Goal: Consume media (video, audio)

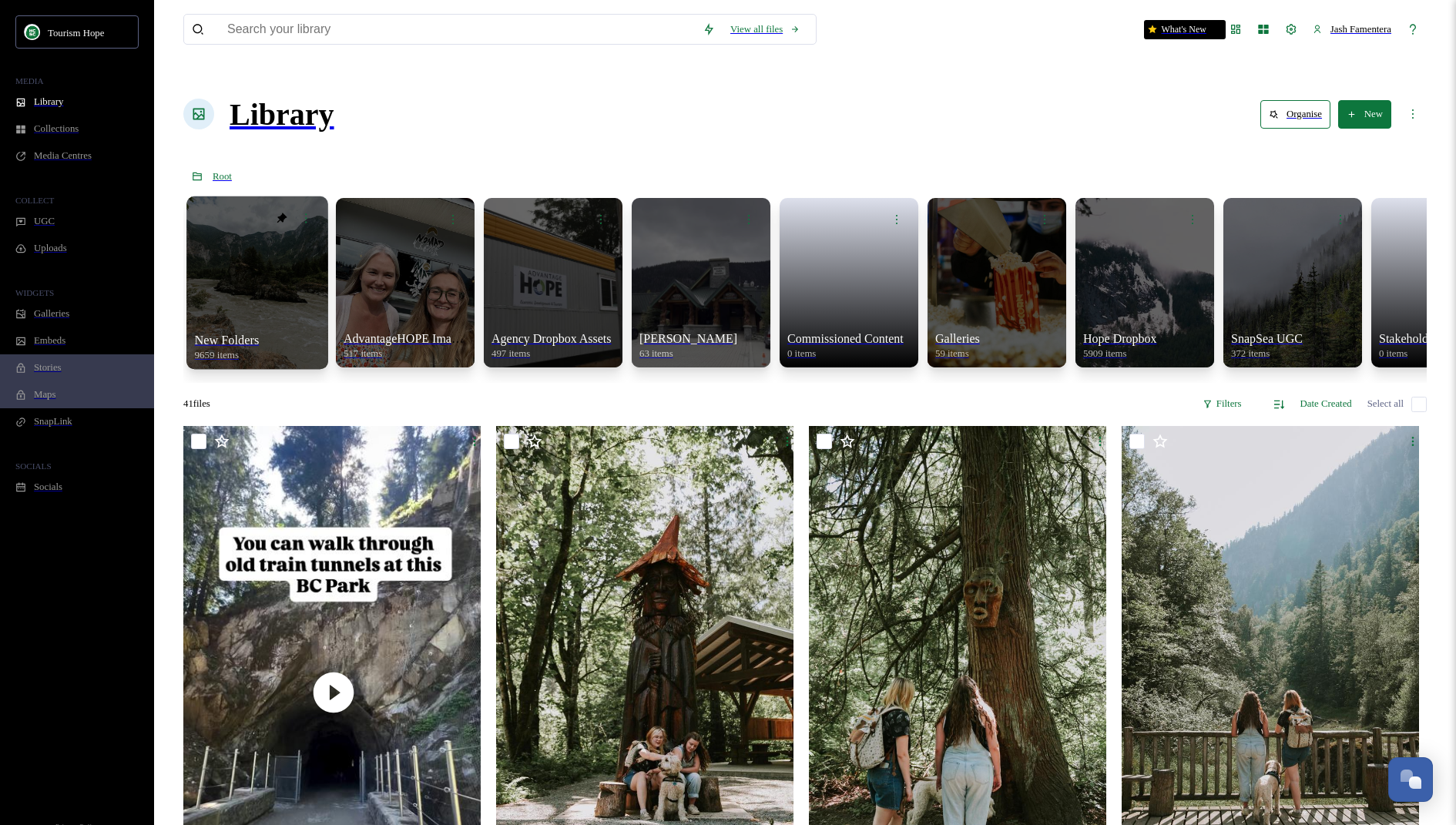
click at [239, 250] on div at bounding box center [257, 282] width 141 height 172
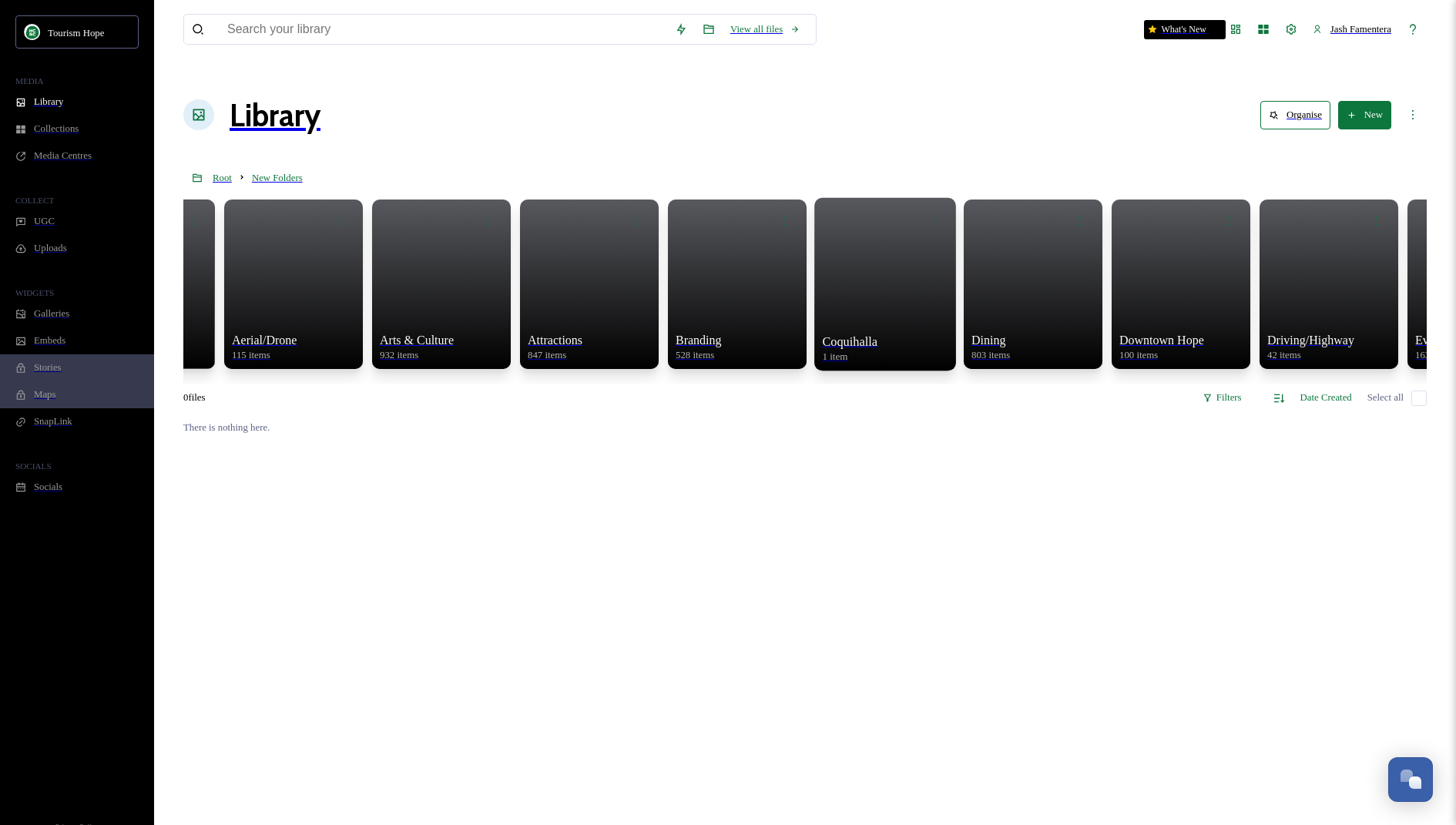
scroll to position [0, 82]
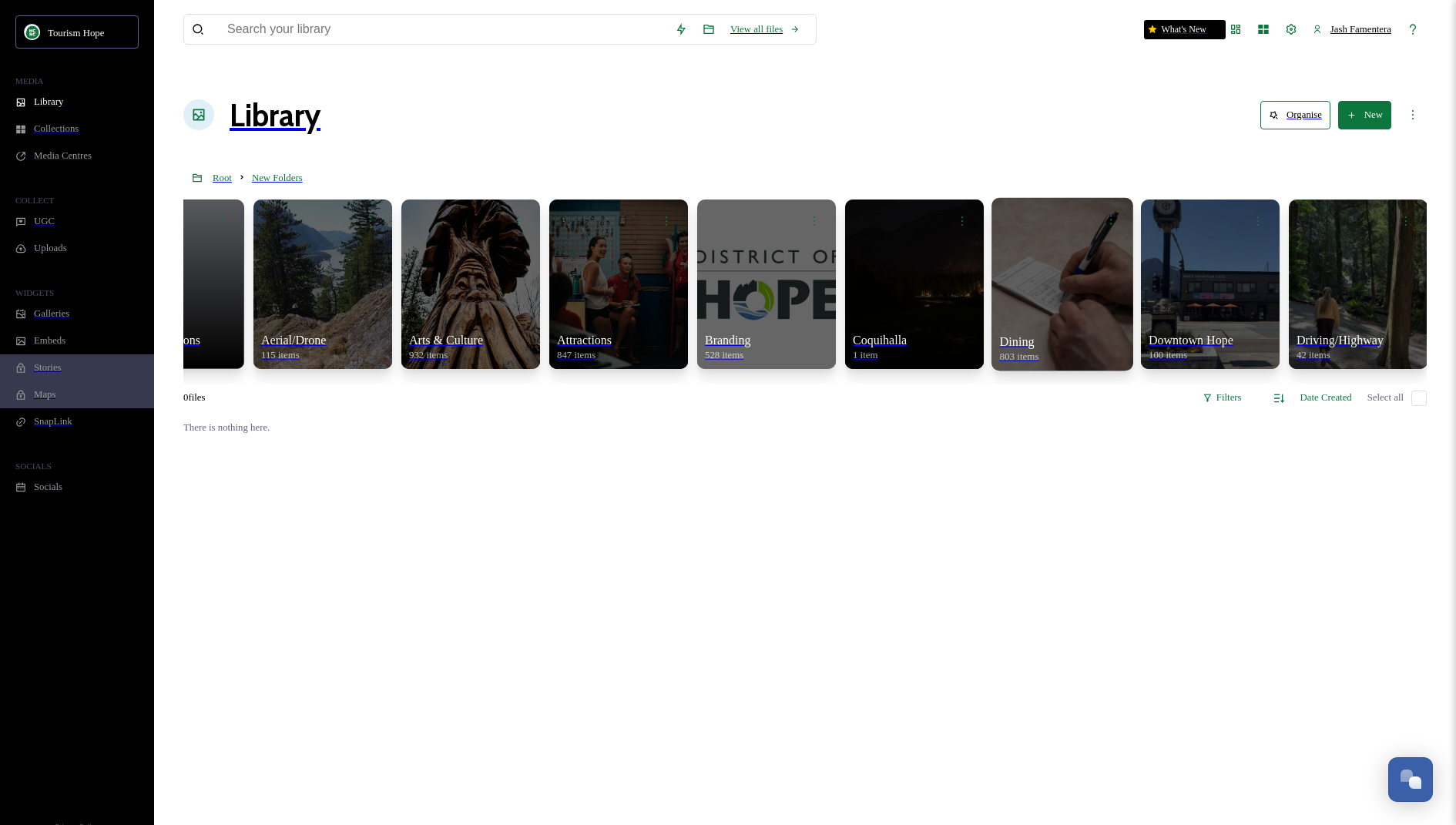
click at [991, 247] on div at bounding box center [1062, 284] width 141 height 172
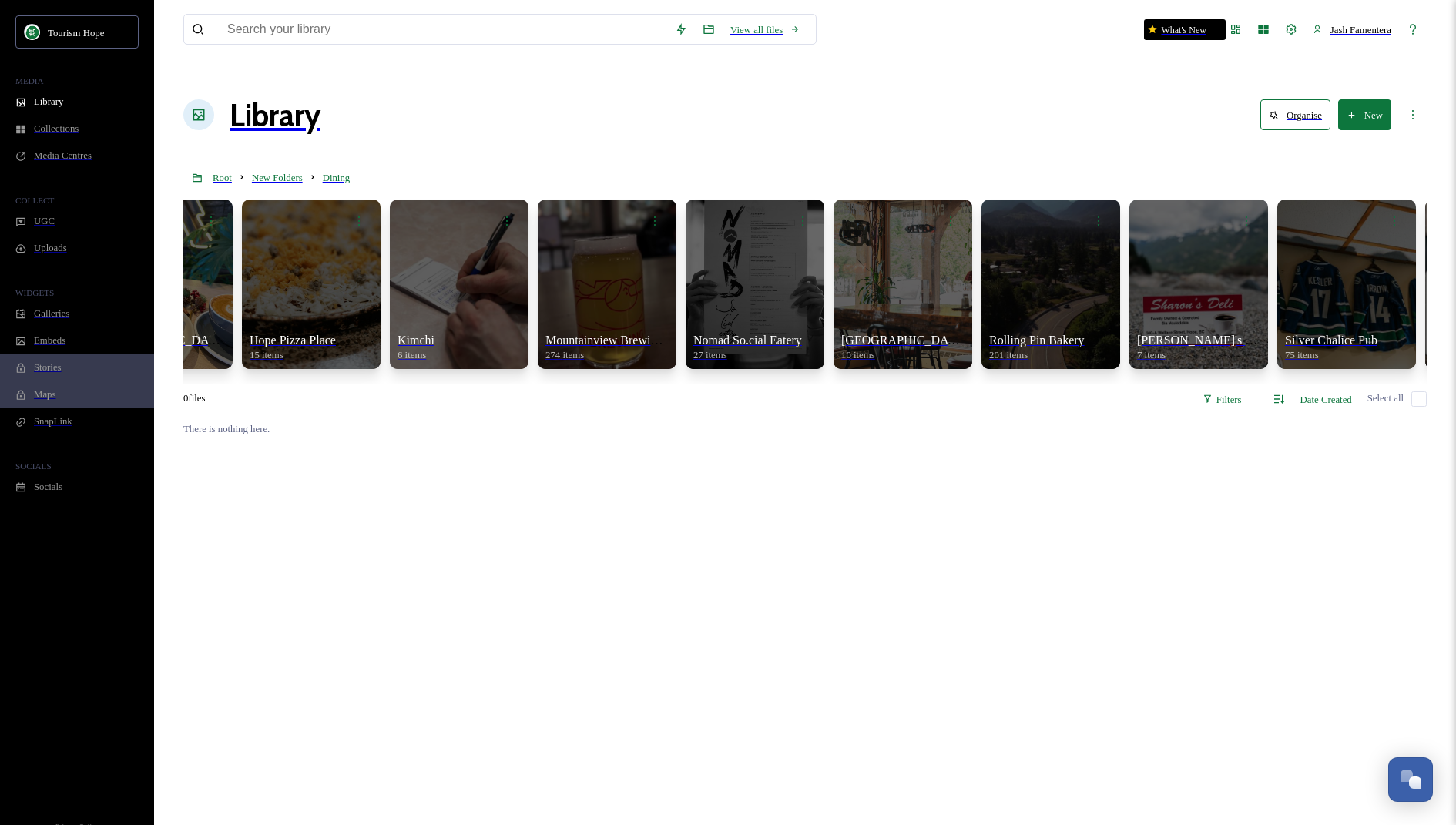
scroll to position [0, 732]
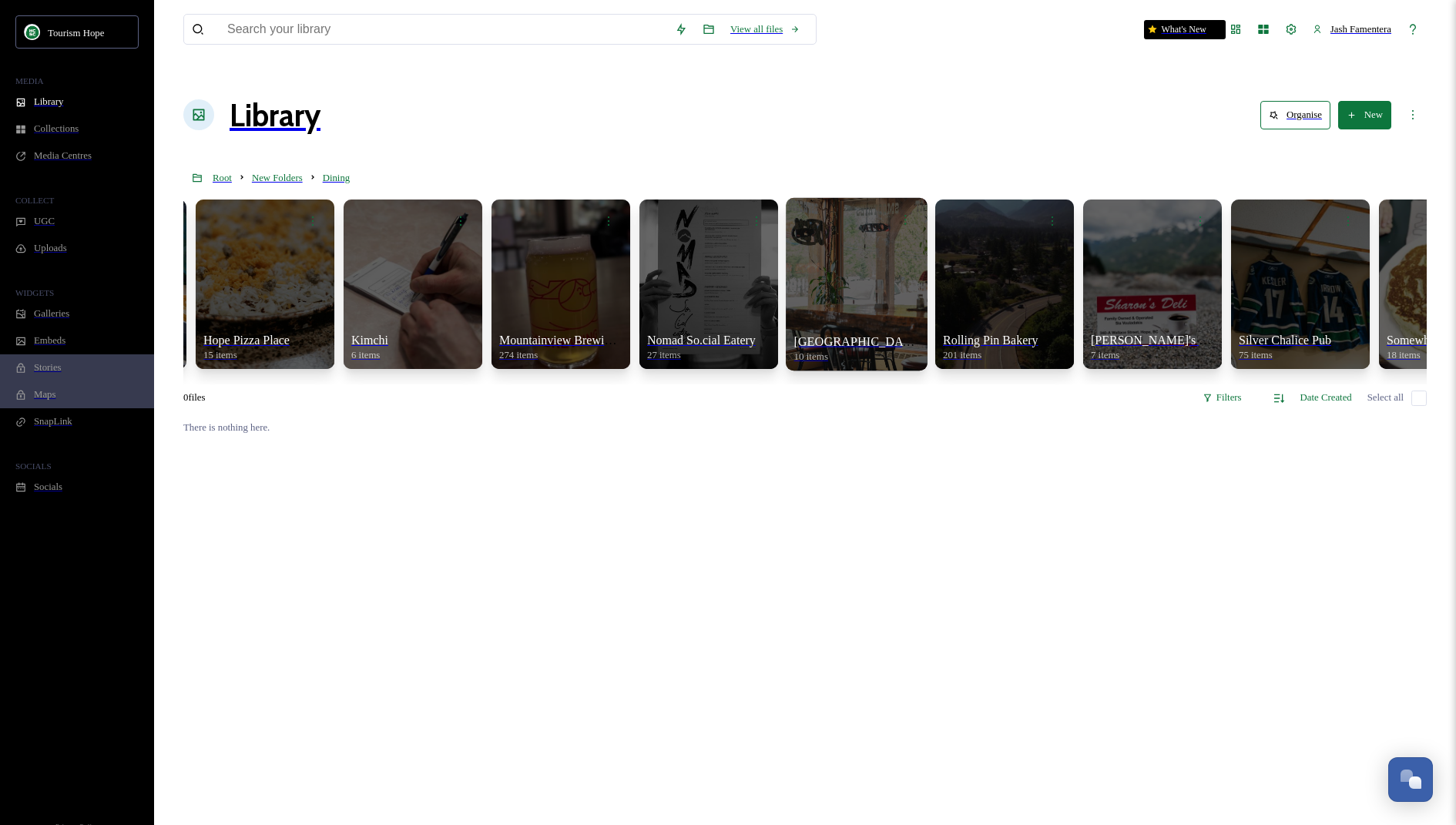
click at [786, 237] on div at bounding box center [856, 284] width 141 height 172
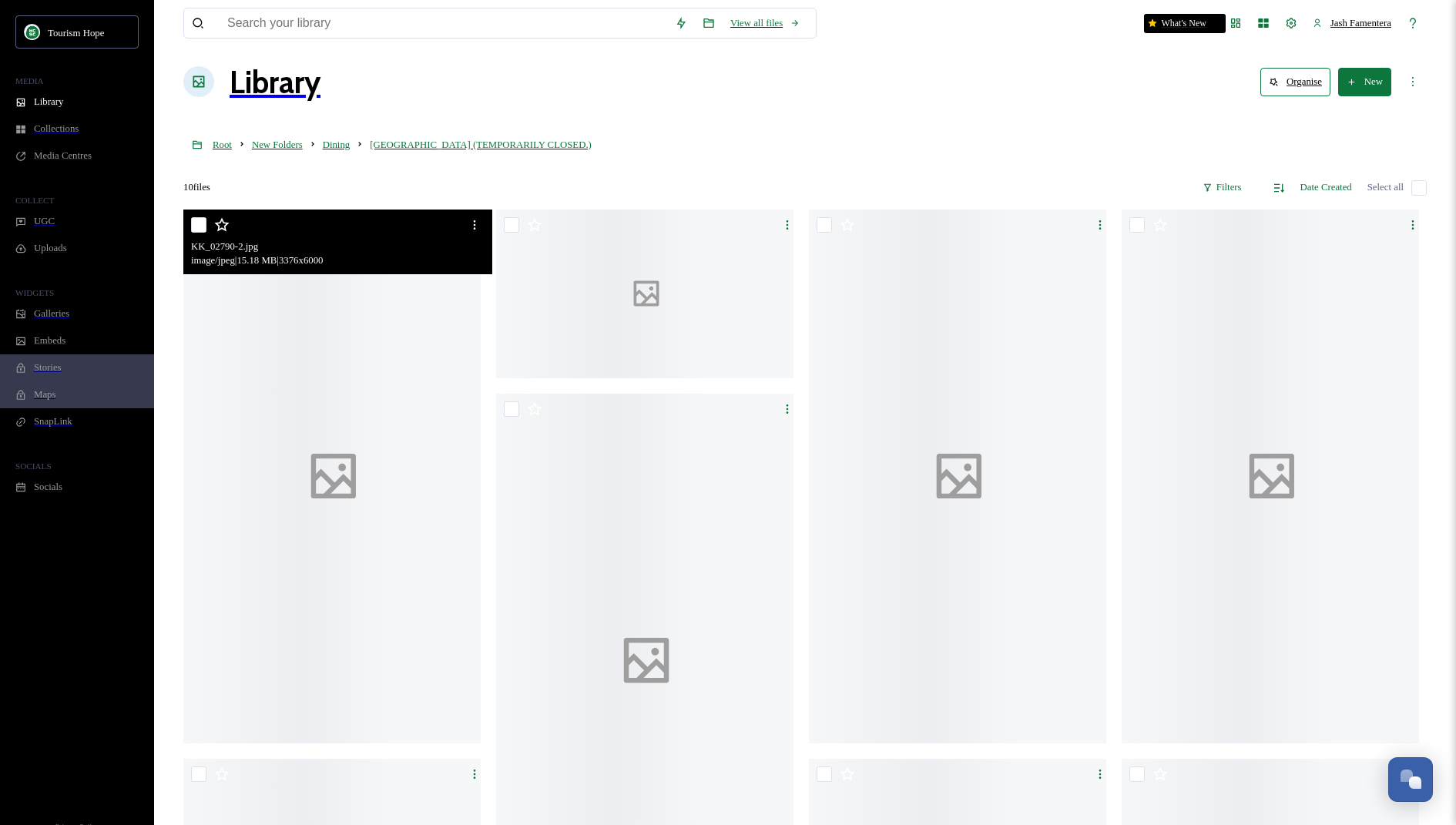
scroll to position [37, 0]
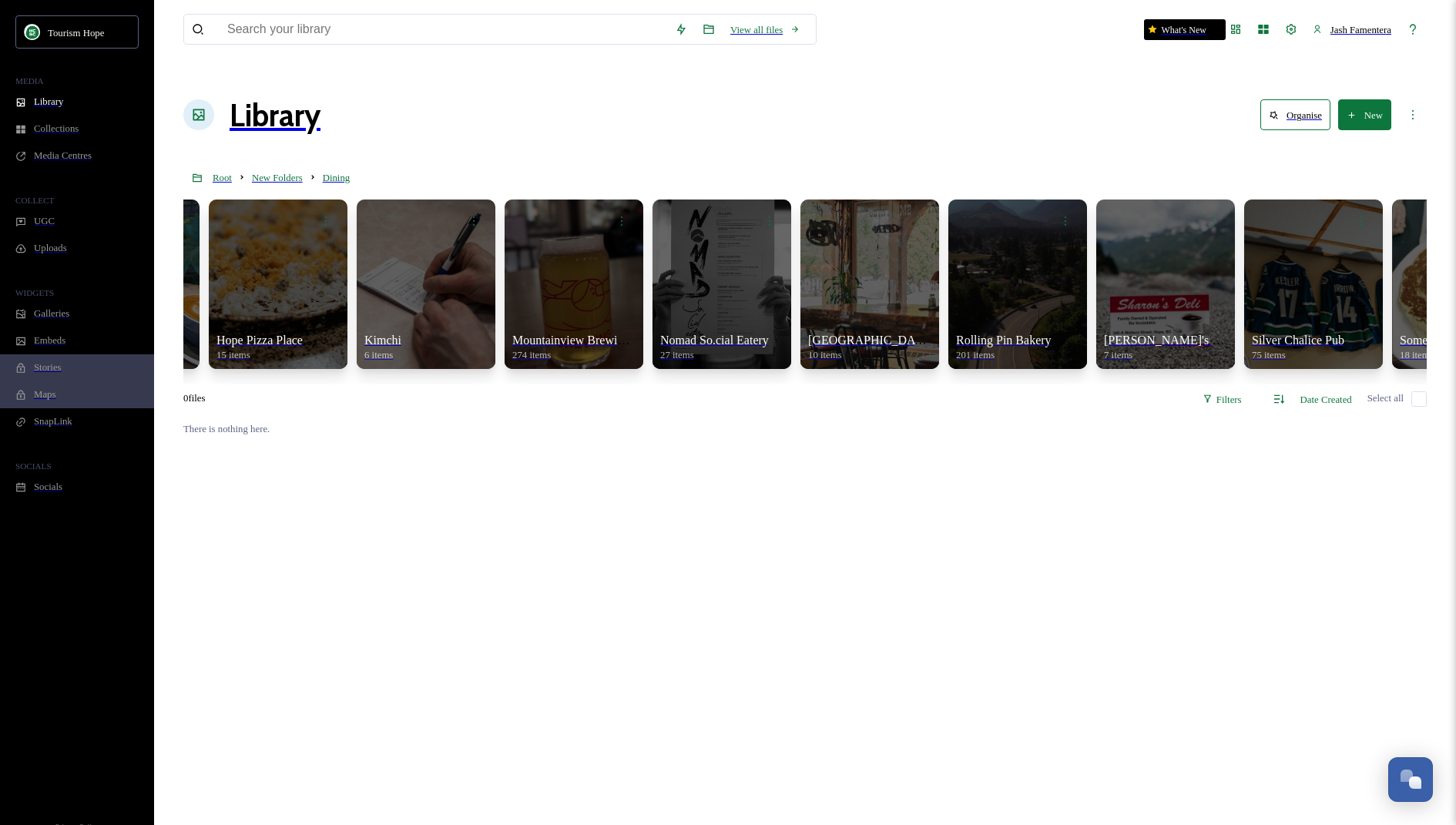
scroll to position [0, 715]
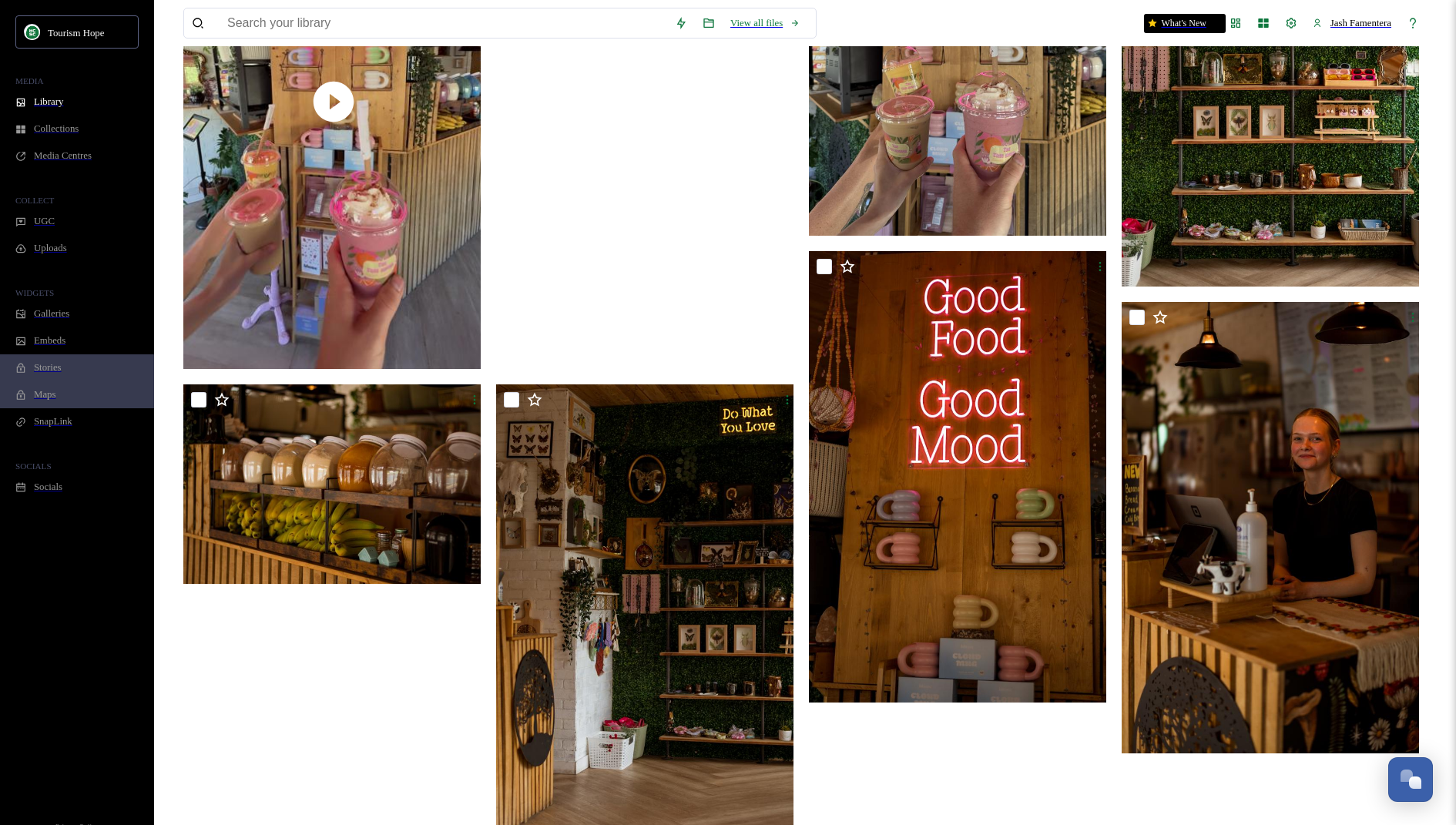
scroll to position [410, 0]
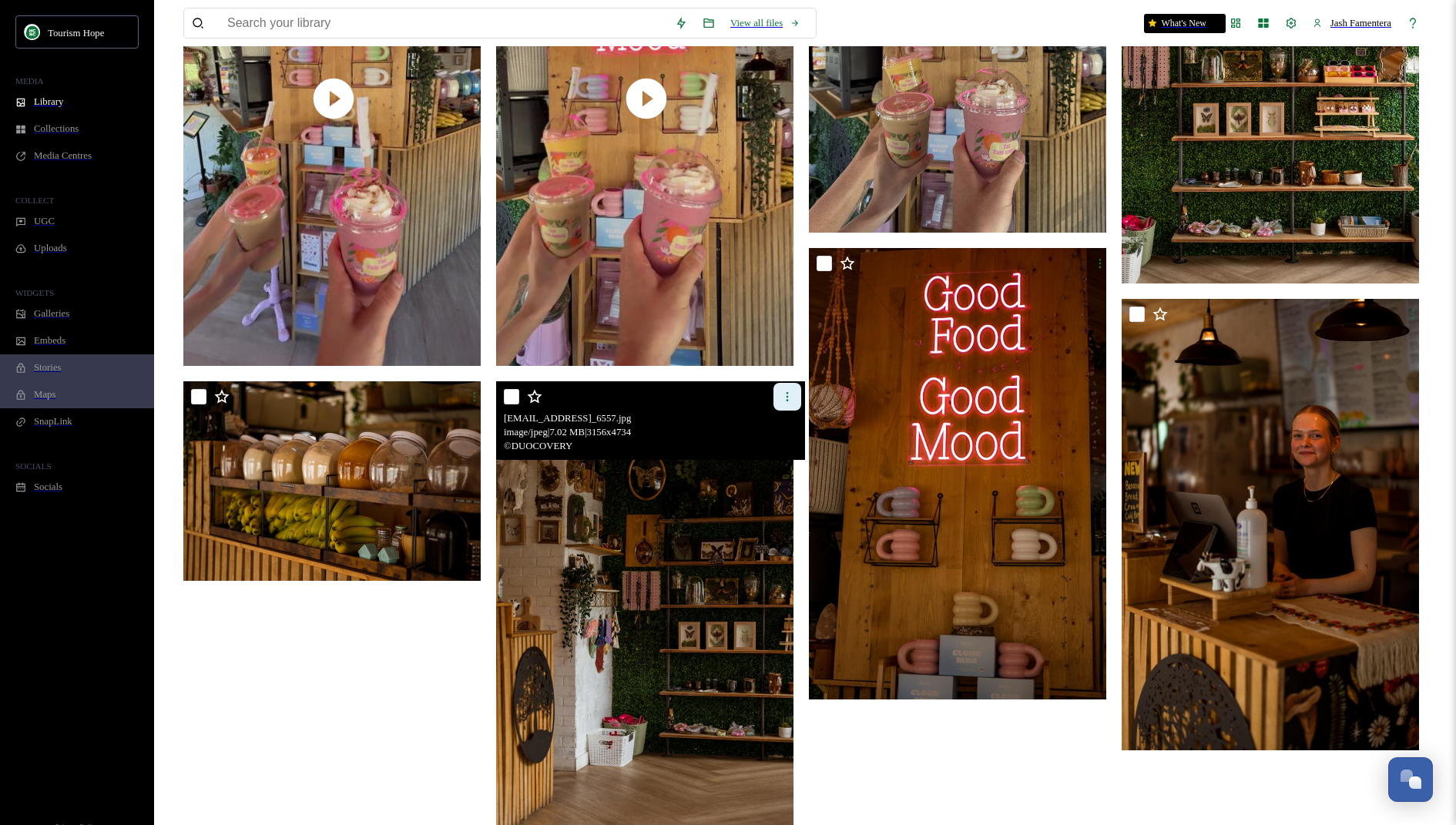
click at [774, 383] on div at bounding box center [787, 397] width 28 height 28
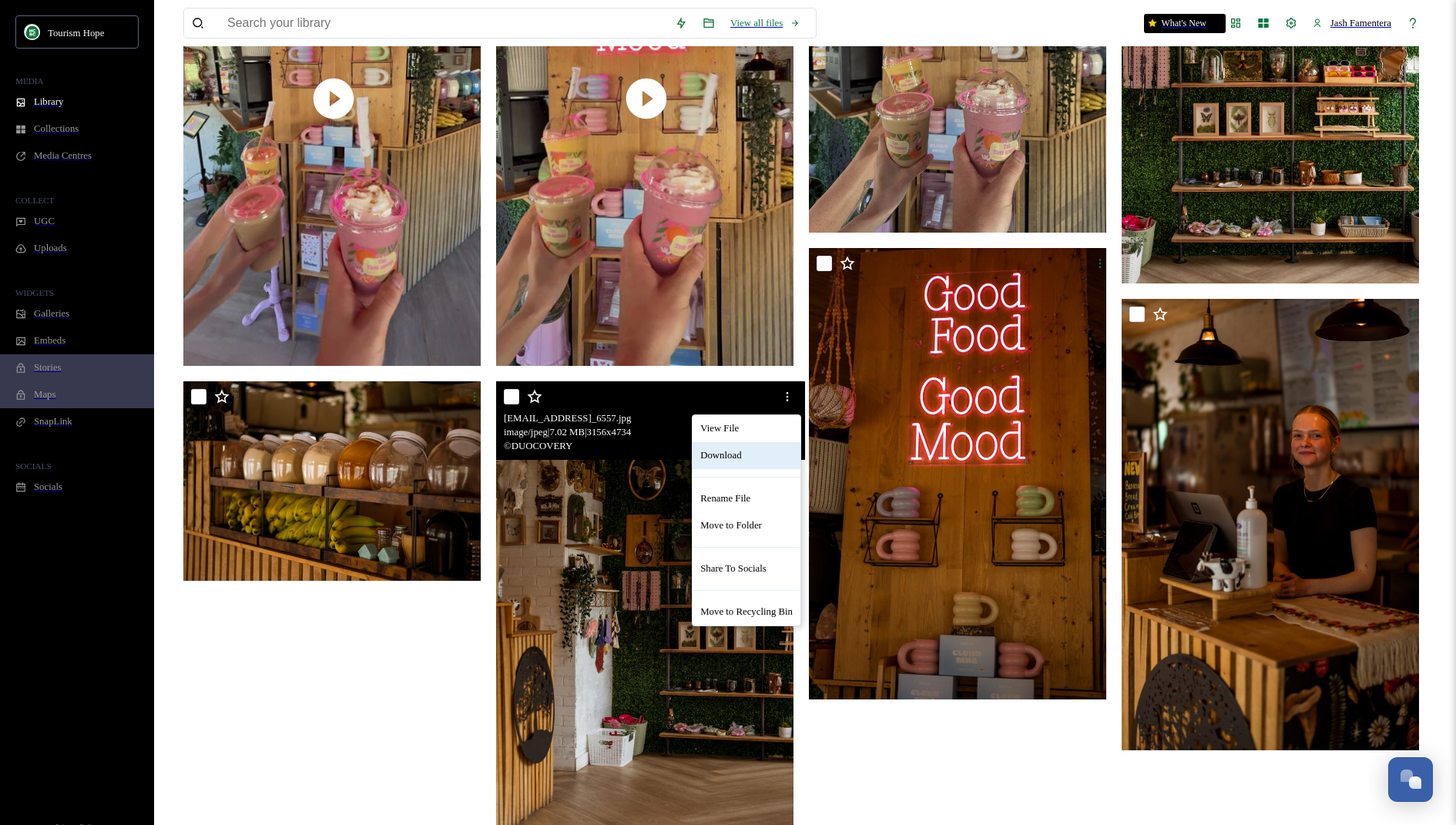
click at [726, 450] on span "Download" at bounding box center [721, 456] width 41 height 11
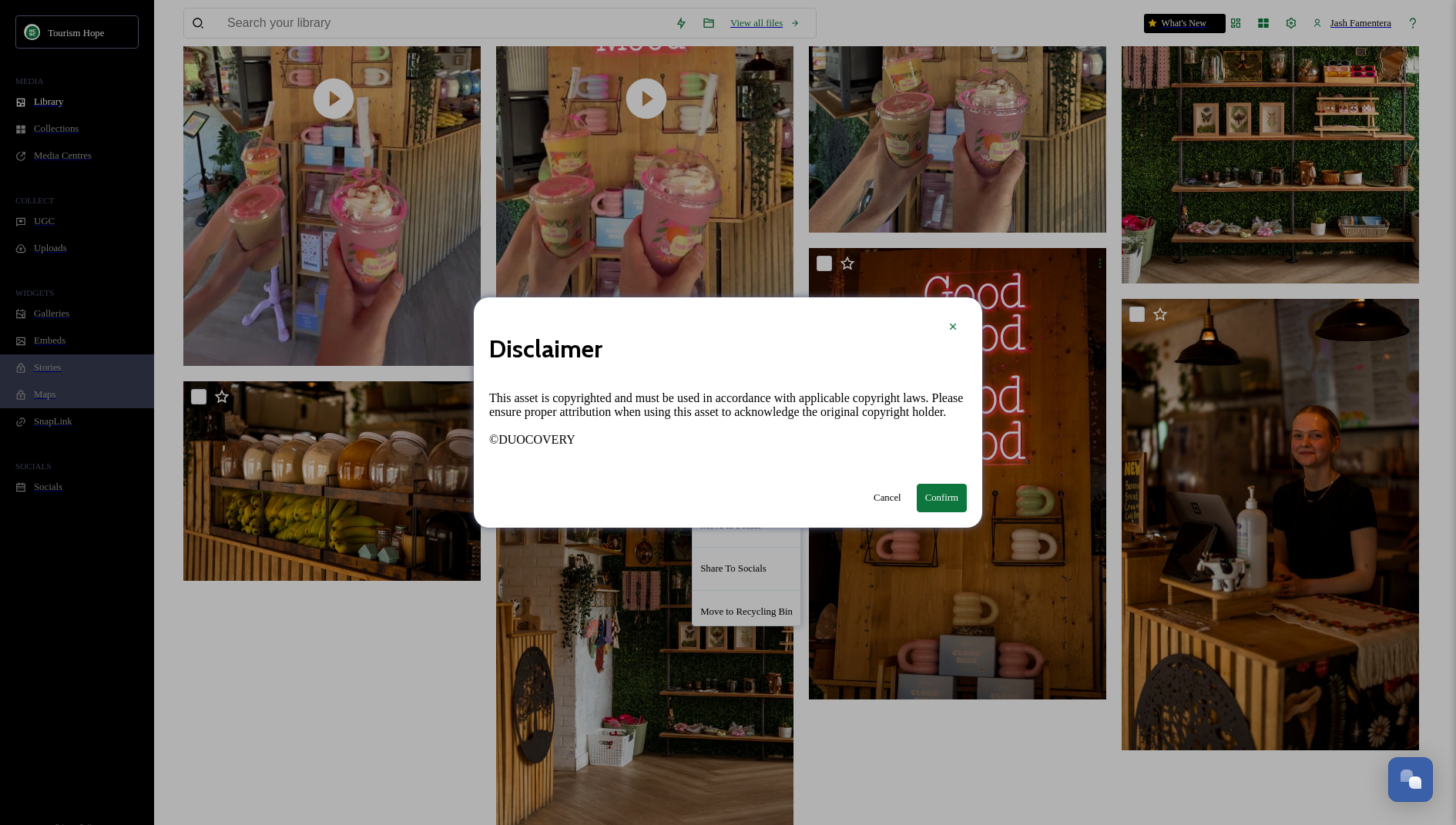
click at [923, 500] on button "Confirm" at bounding box center [942, 497] width 50 height 28
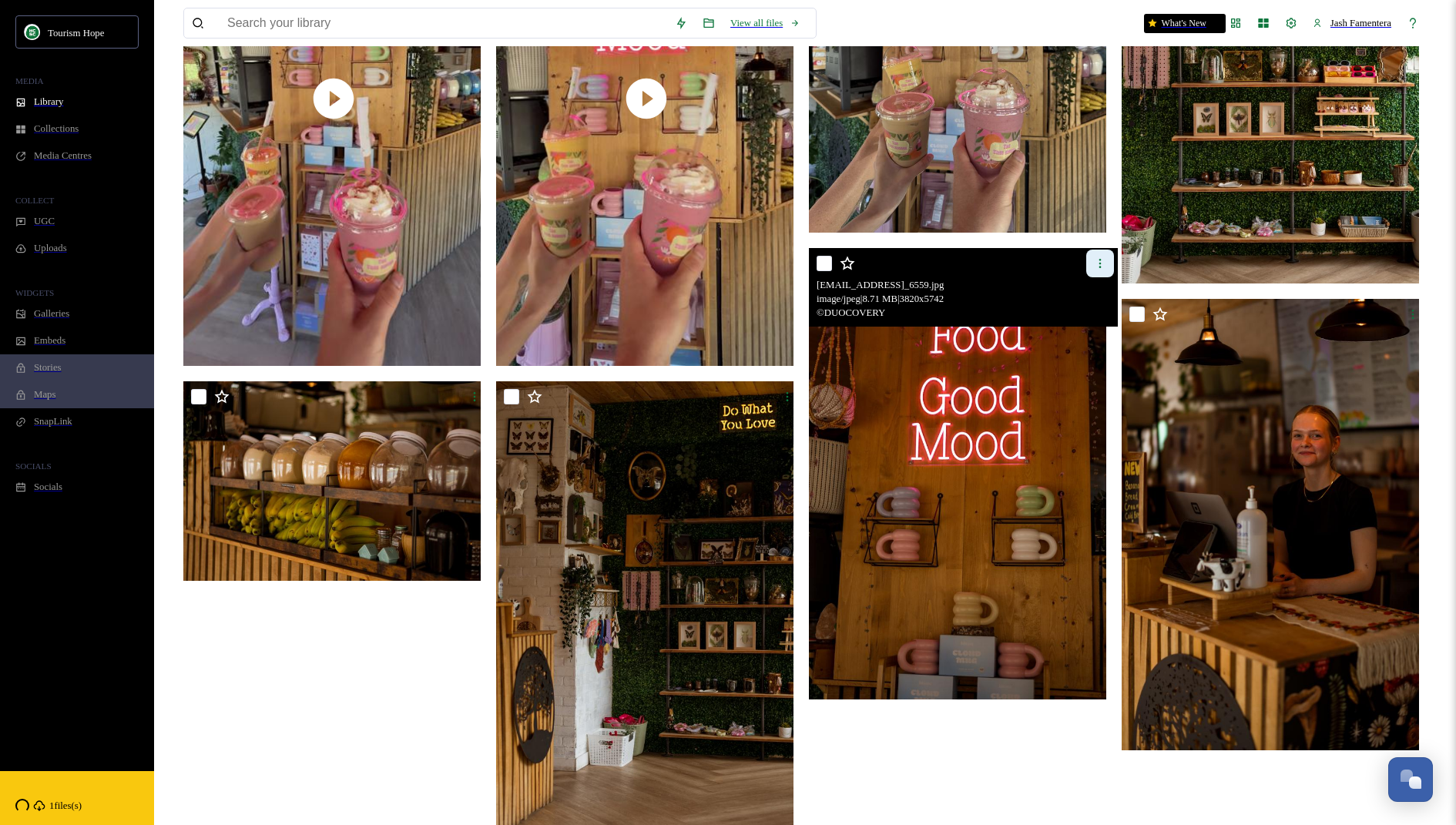
click at [1090, 250] on div at bounding box center [1100, 263] width 28 height 28
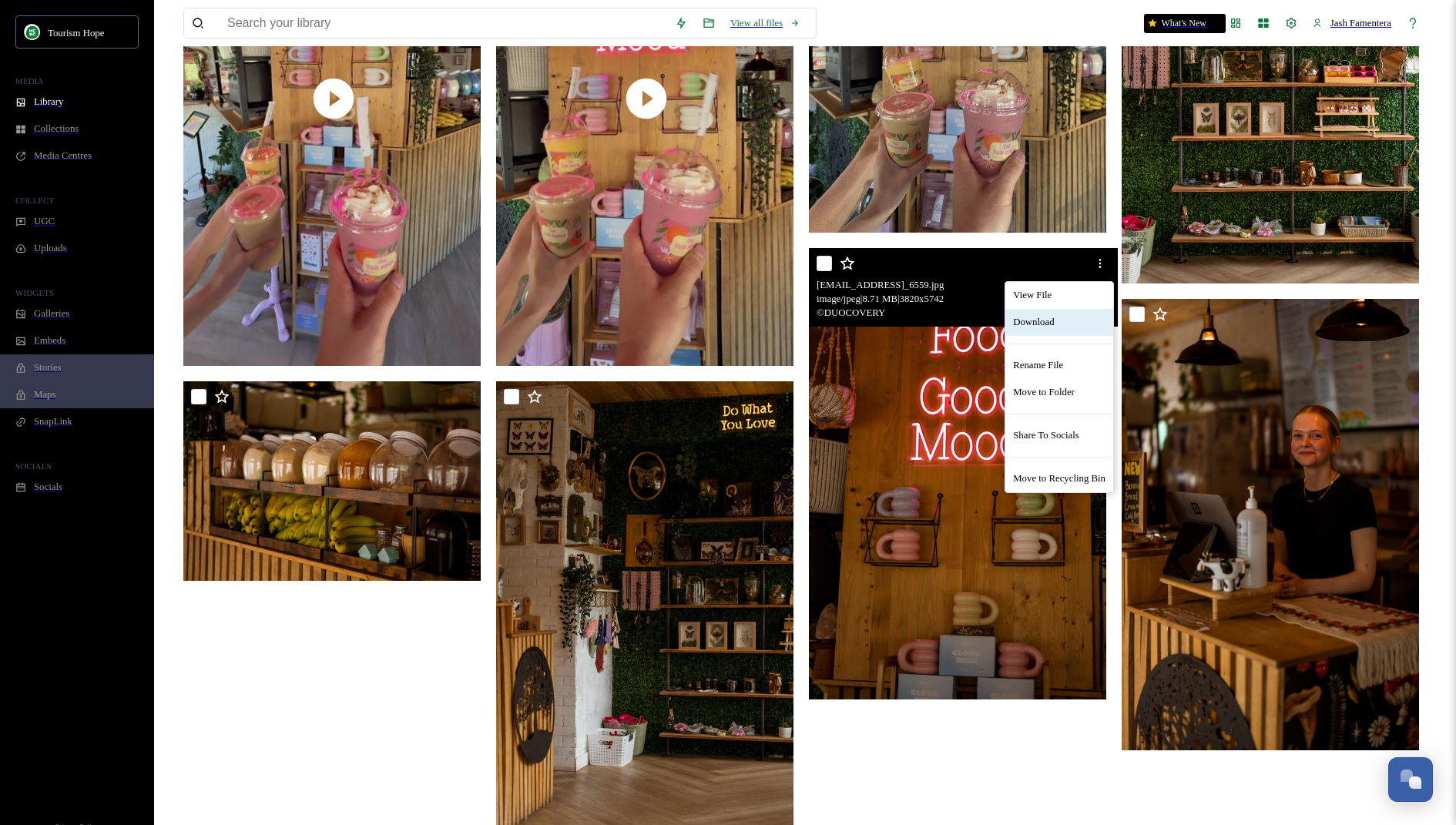
click at [1013, 317] on span "Download" at bounding box center [1034, 323] width 41 height 11
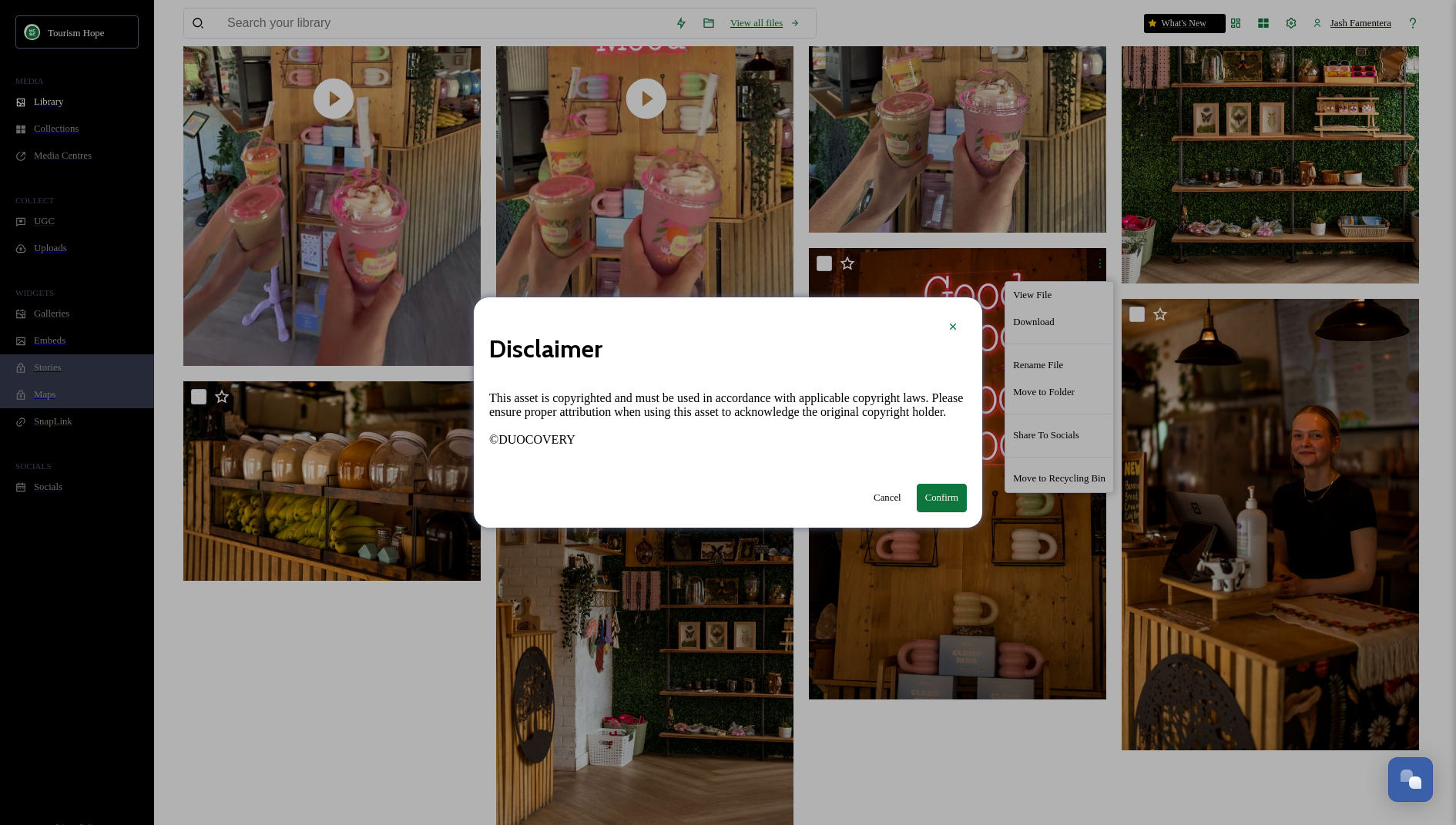
click at [922, 497] on button "Confirm" at bounding box center [942, 497] width 50 height 28
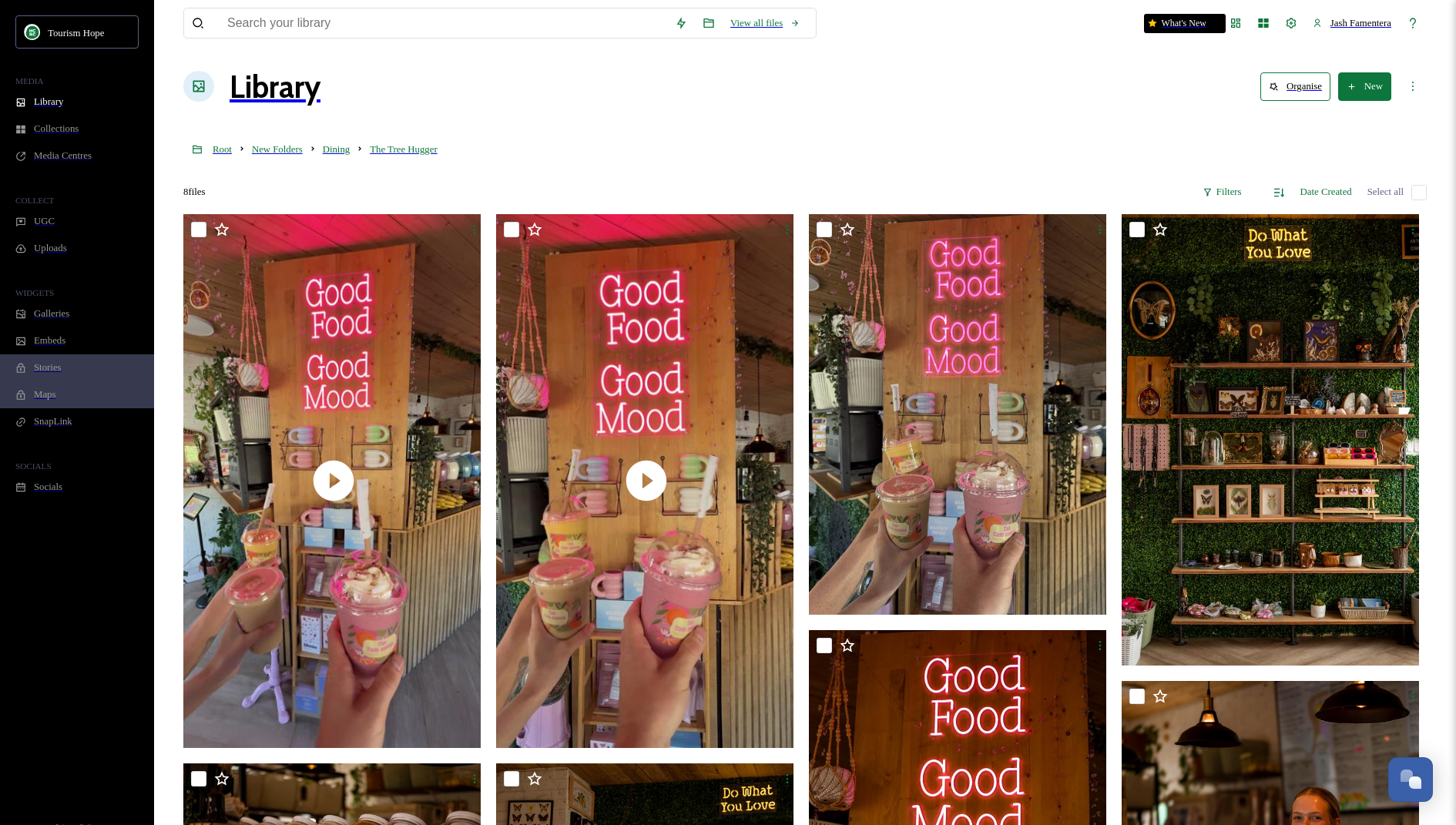
scroll to position [0, 0]
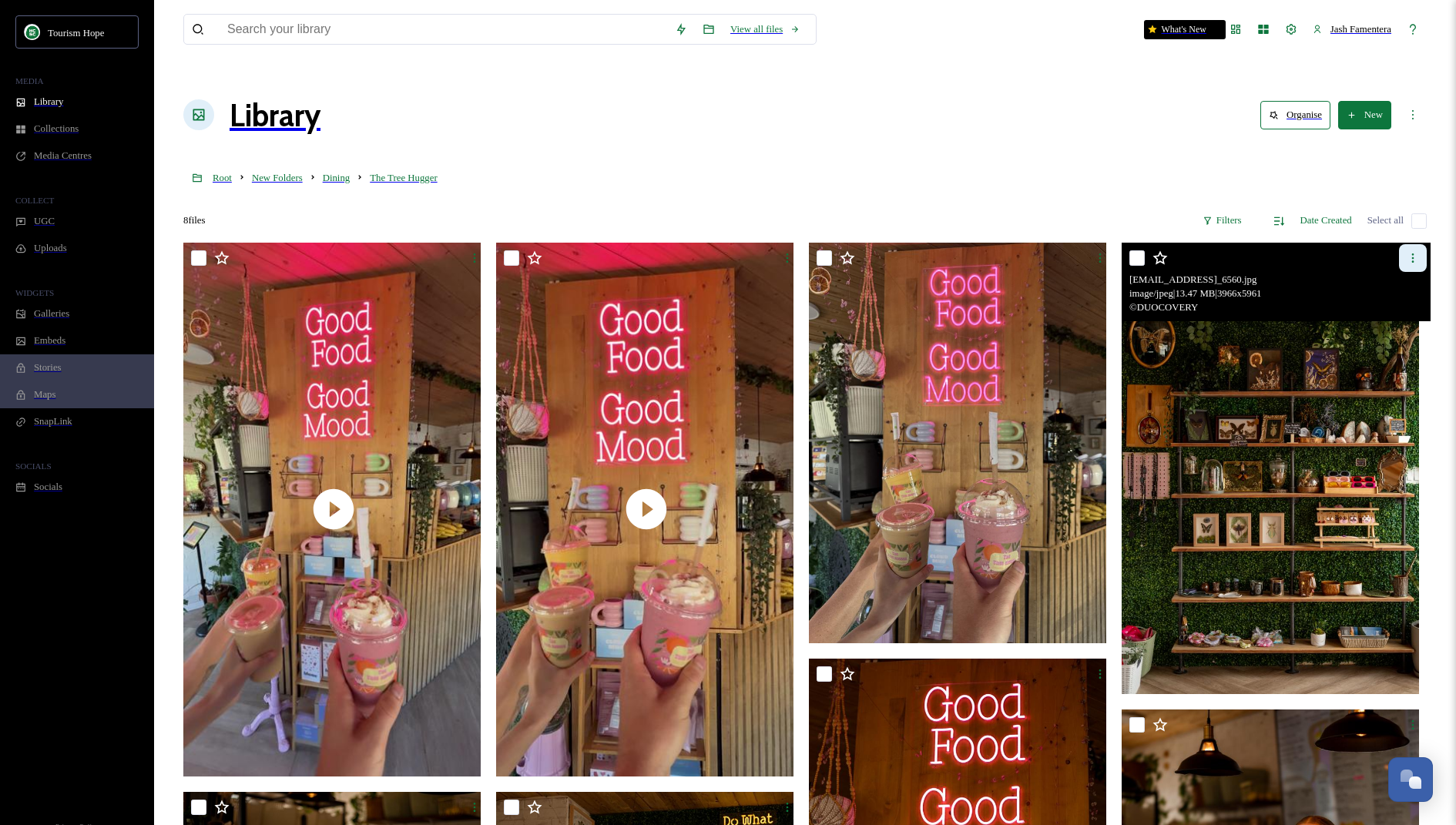
click at [1412, 254] on icon at bounding box center [1413, 258] width 2 height 9
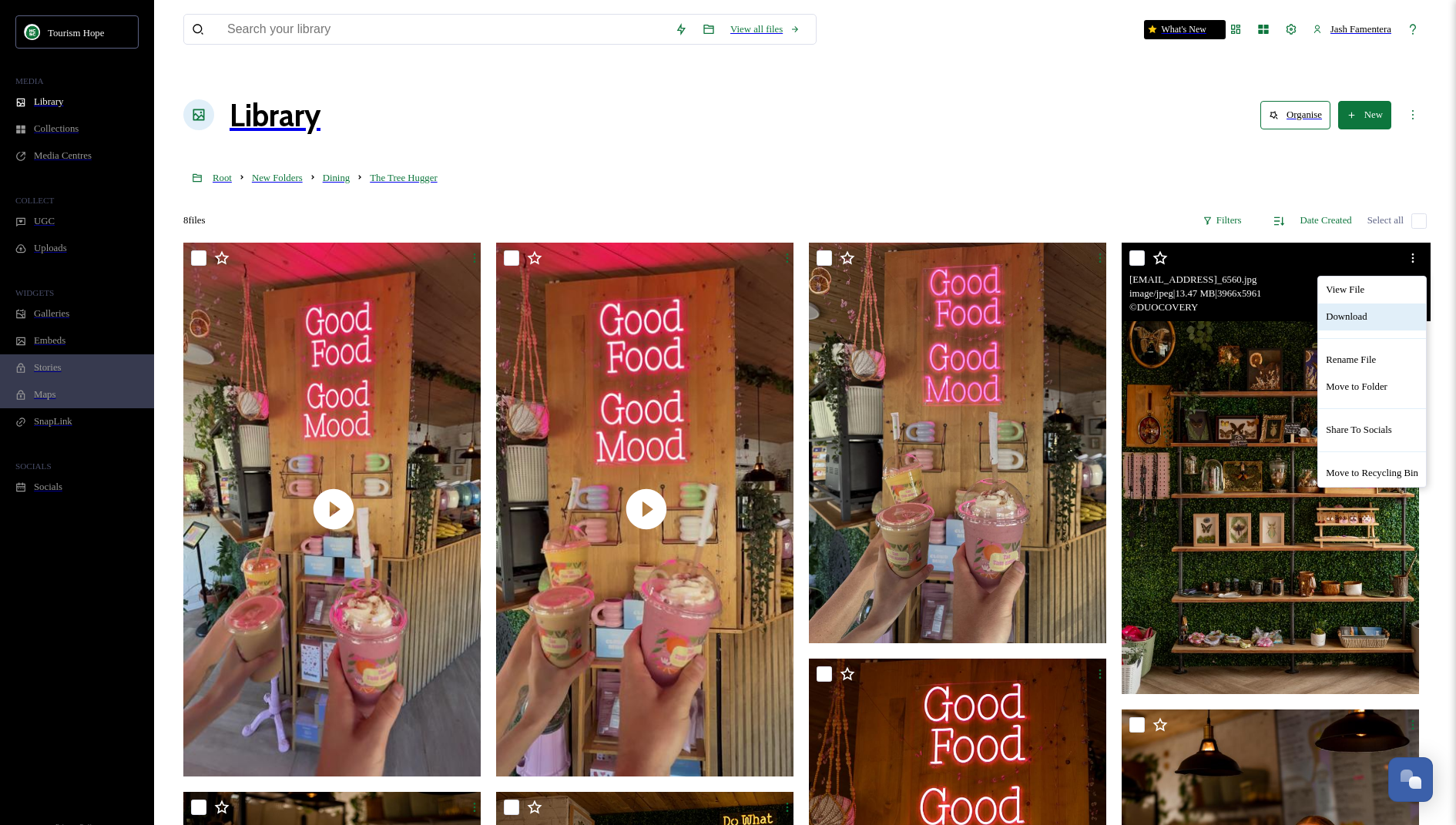
click at [1340, 304] on div "Download" at bounding box center [1372, 317] width 108 height 27
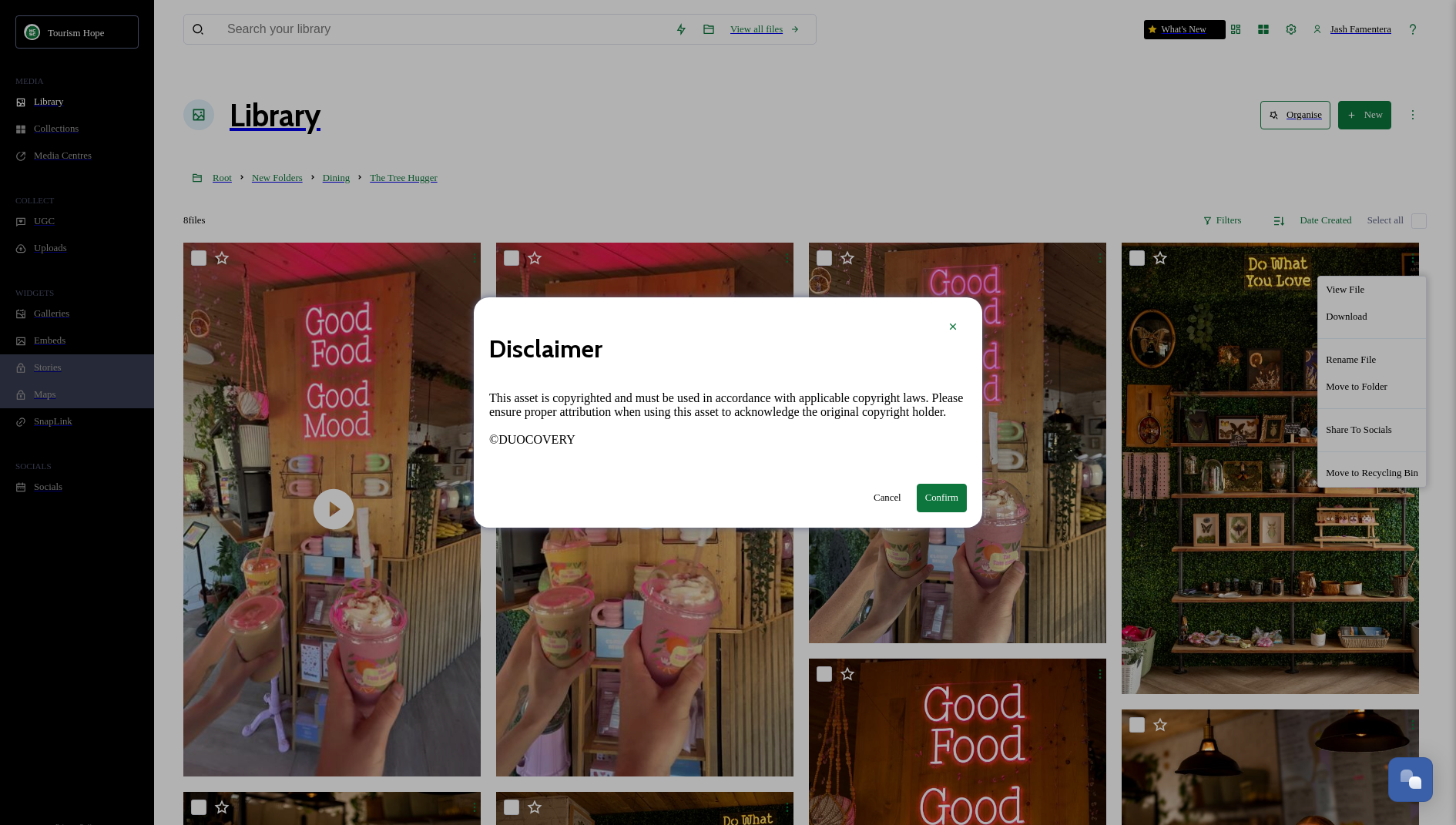
click at [927, 493] on button "Confirm" at bounding box center [942, 497] width 50 height 28
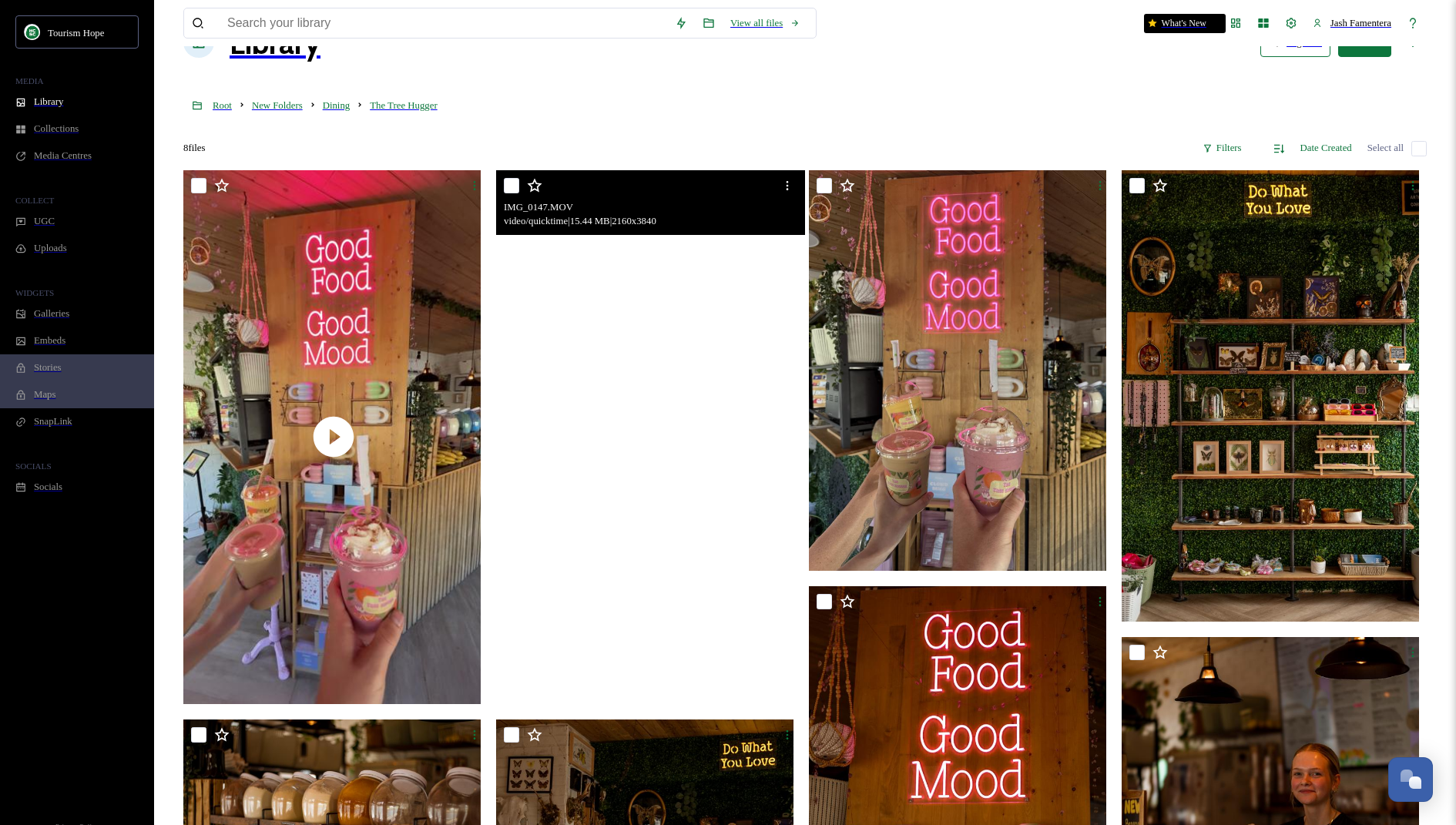
scroll to position [67, 0]
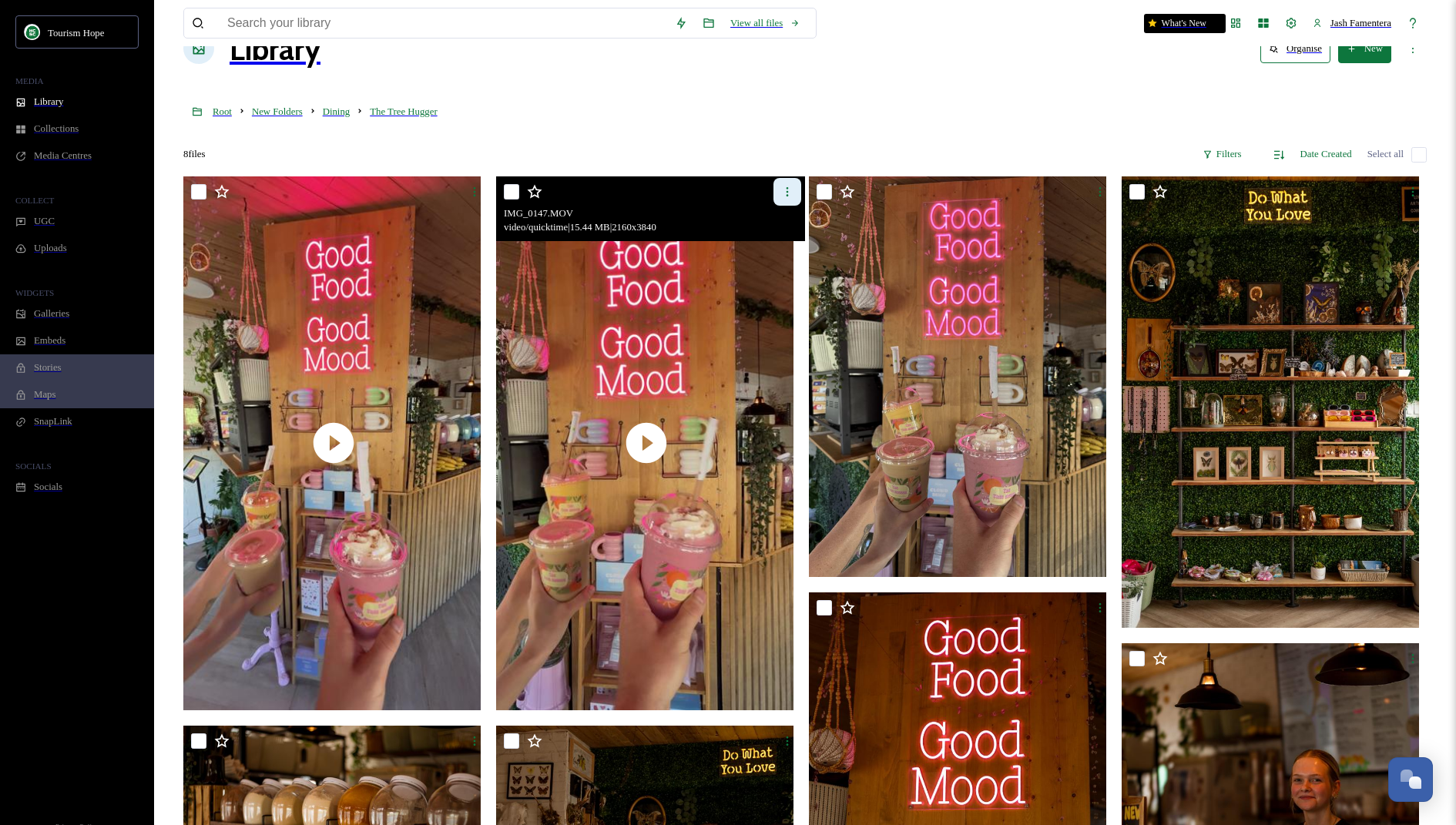
click at [774, 178] on div at bounding box center [787, 192] width 28 height 28
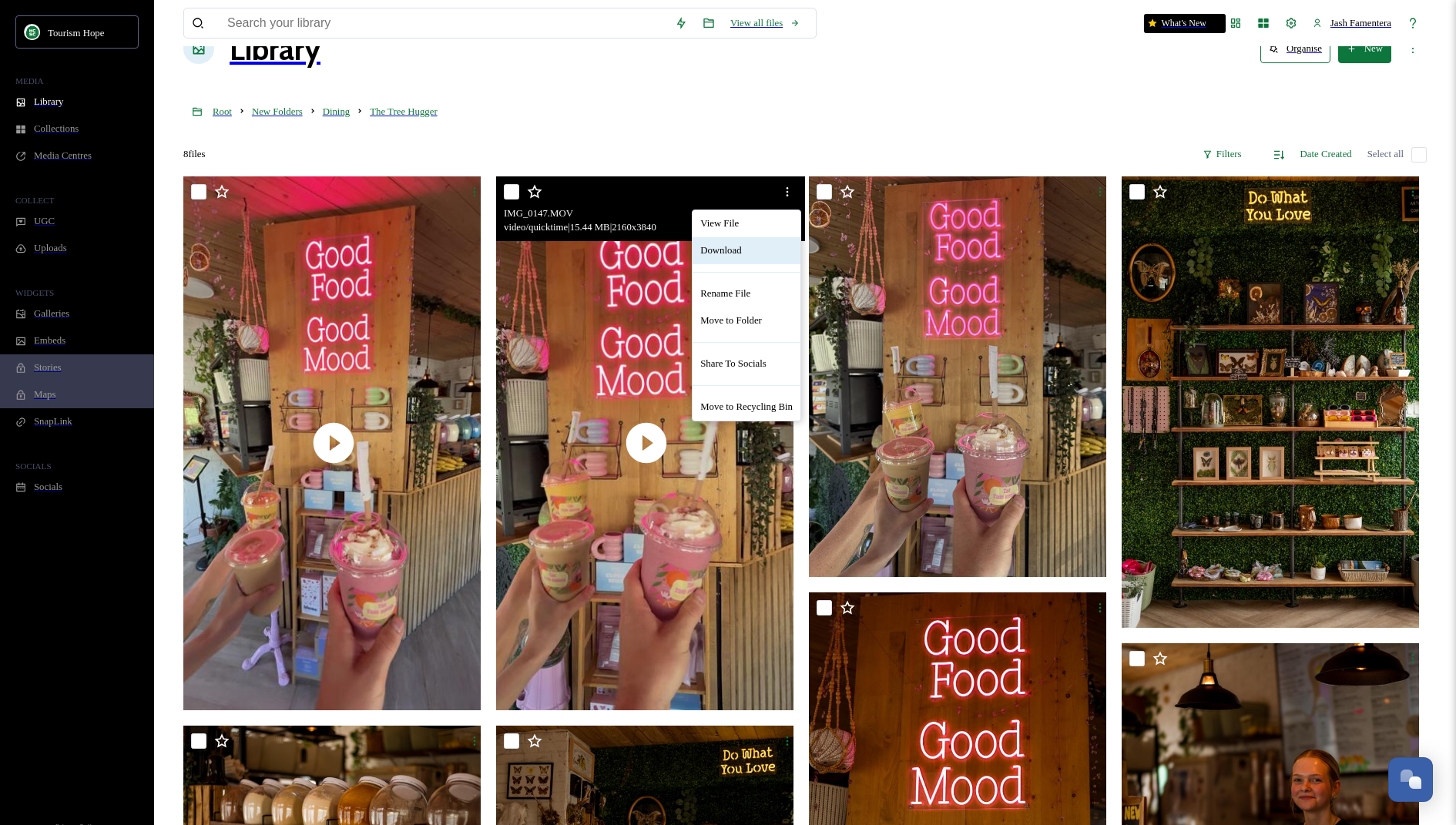
click at [709, 245] on span "Download" at bounding box center [721, 250] width 41 height 11
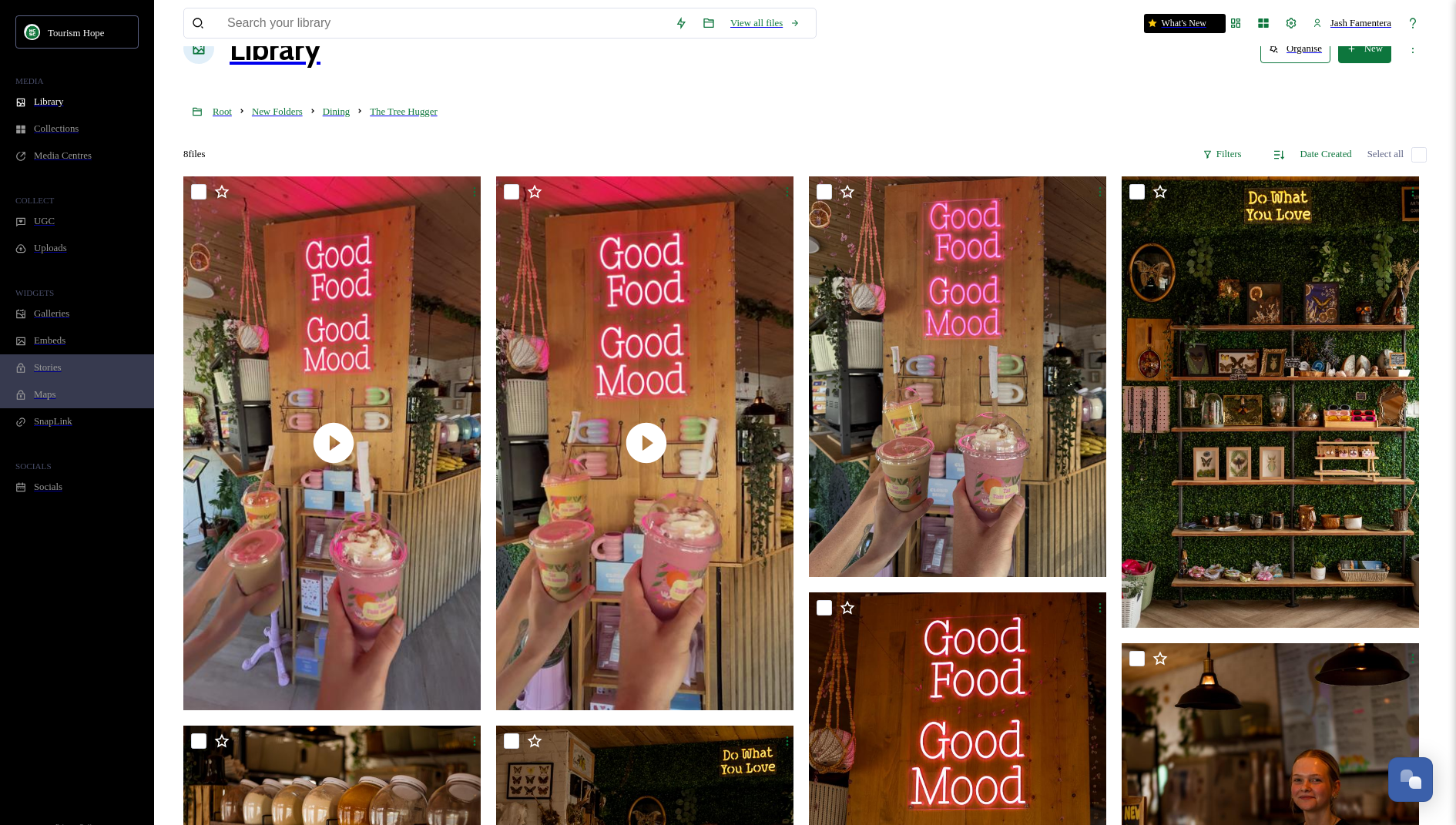
click at [939, 55] on div "View all files What's New Jash Famentera Library Organise New Root New Folders …" at bounding box center [804, 569] width 1289 height 1258
click at [916, 137] on div "View all files What's New Jash Famentera Library Organise New Root New Folders …" at bounding box center [804, 569] width 1289 height 1258
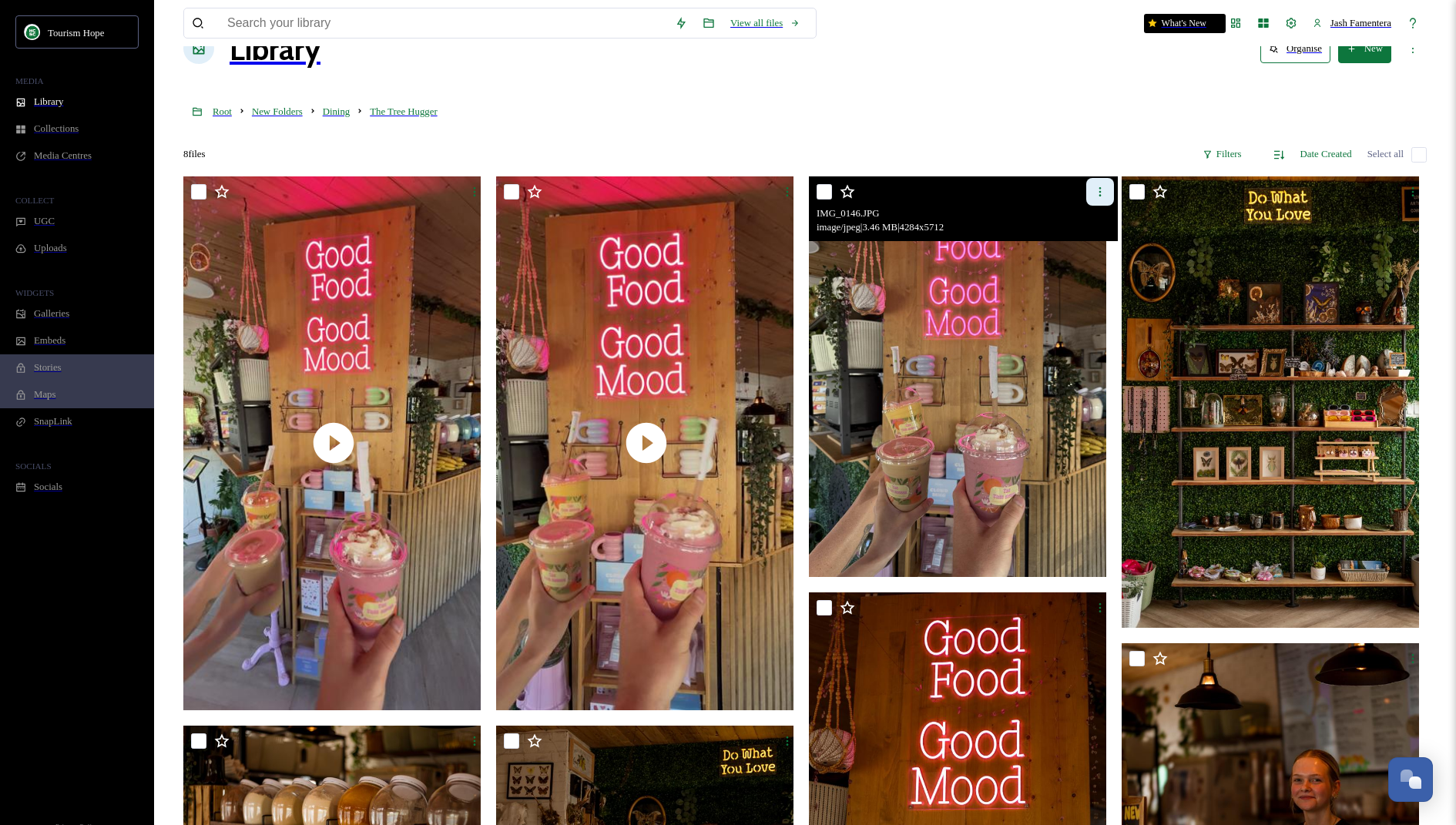
click at [1089, 178] on div at bounding box center [1100, 192] width 28 height 28
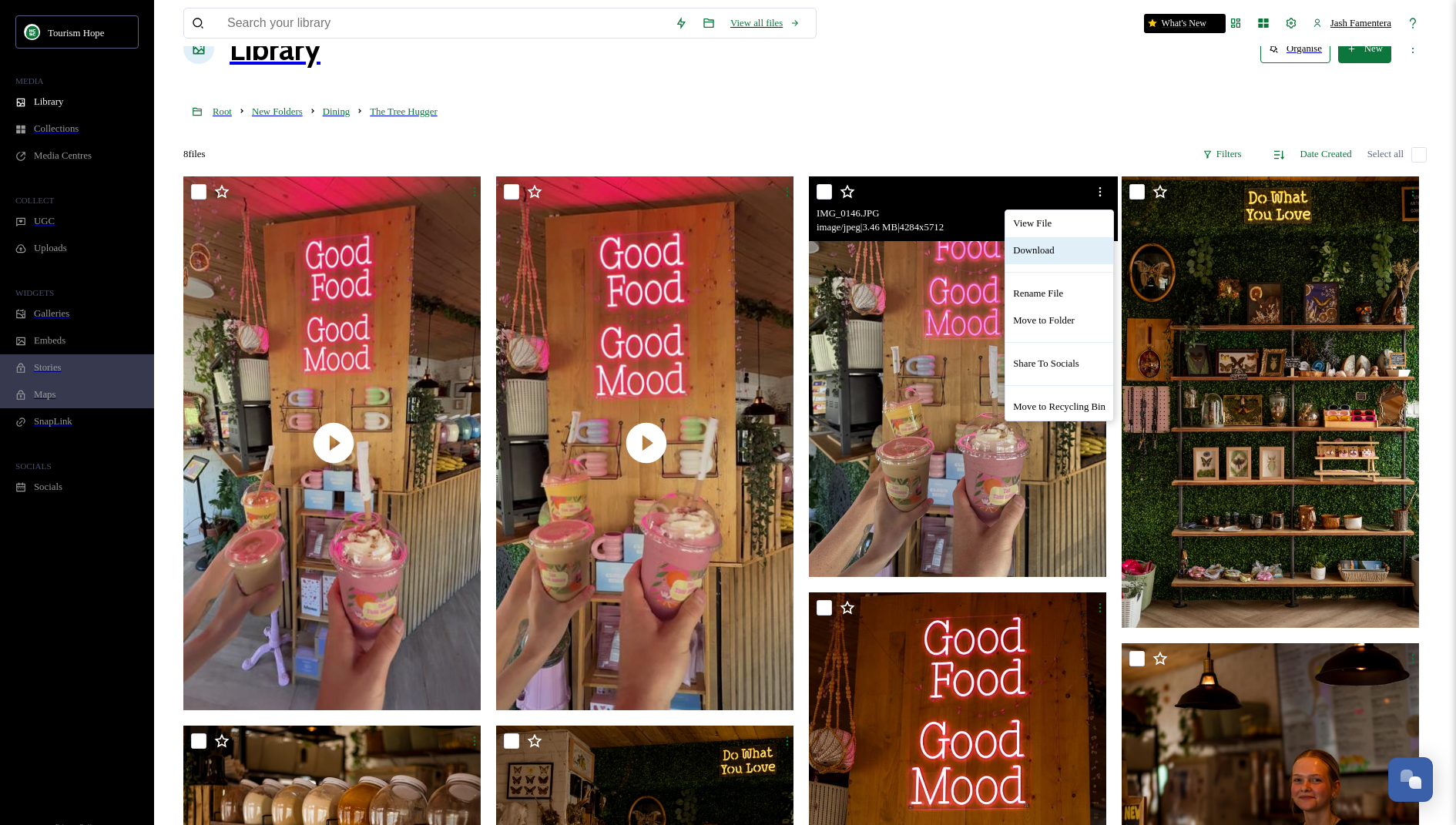
click at [1042, 237] on div "Download" at bounding box center [1059, 250] width 108 height 27
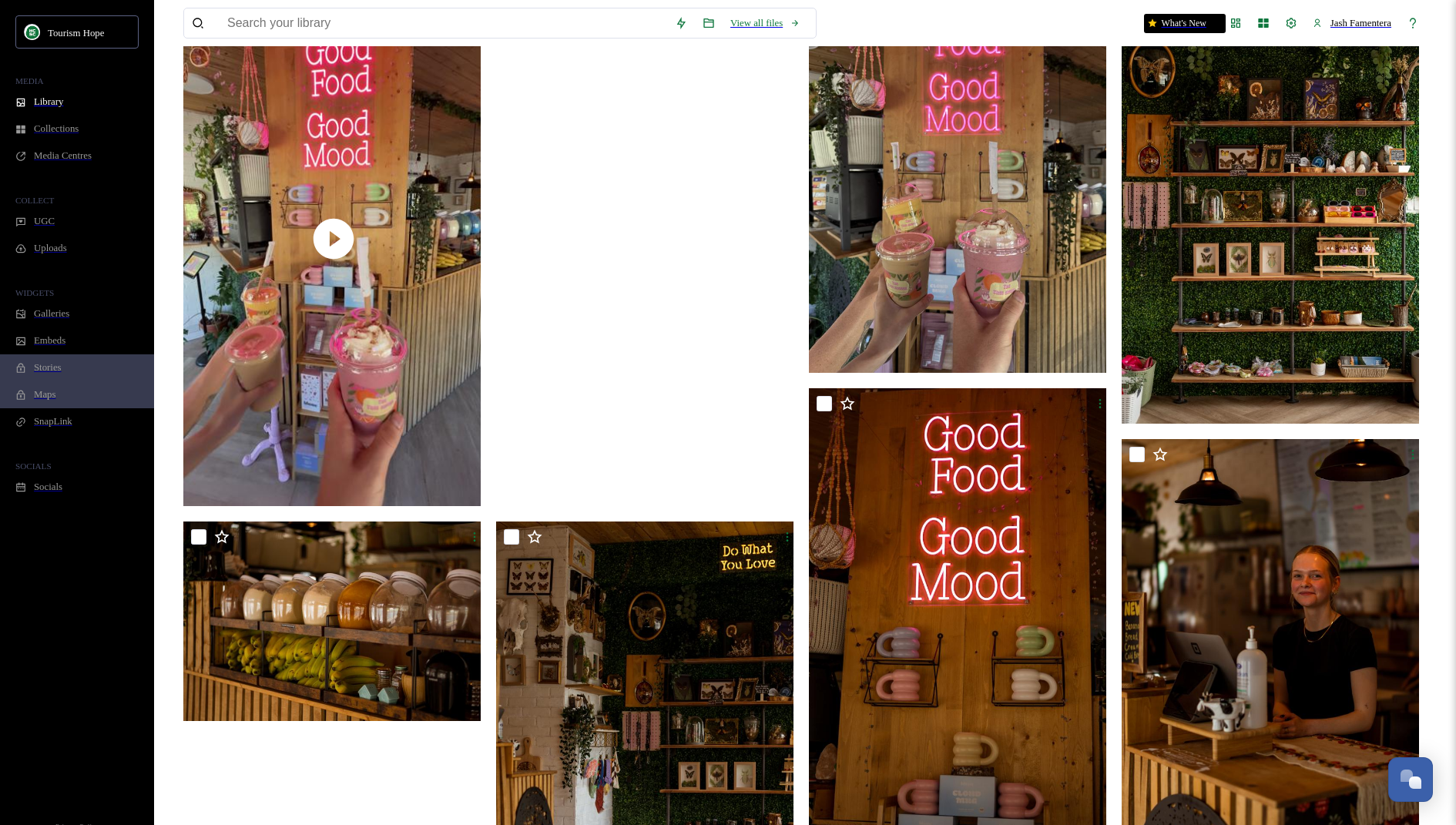
scroll to position [0, 0]
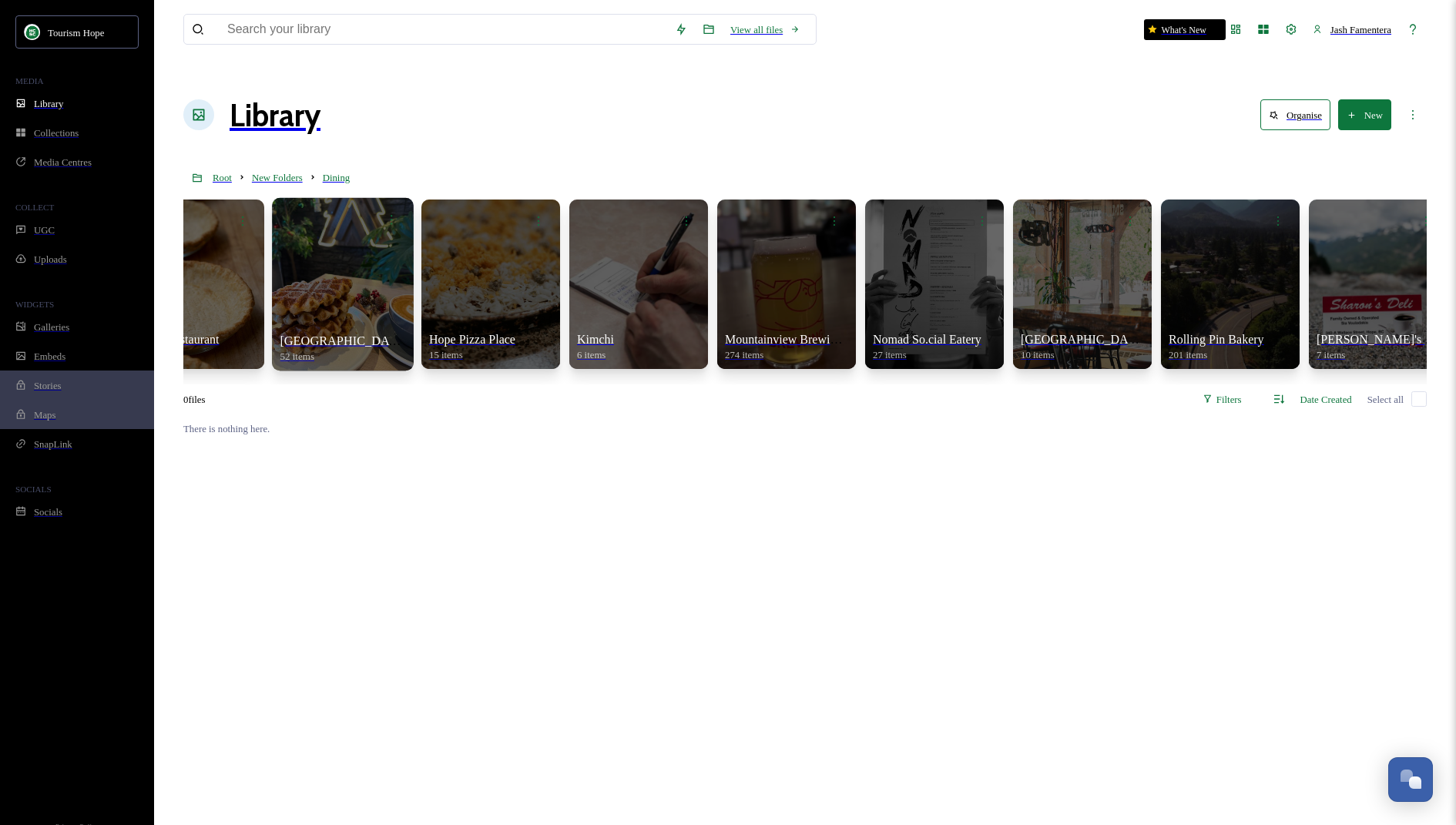
scroll to position [0, 732]
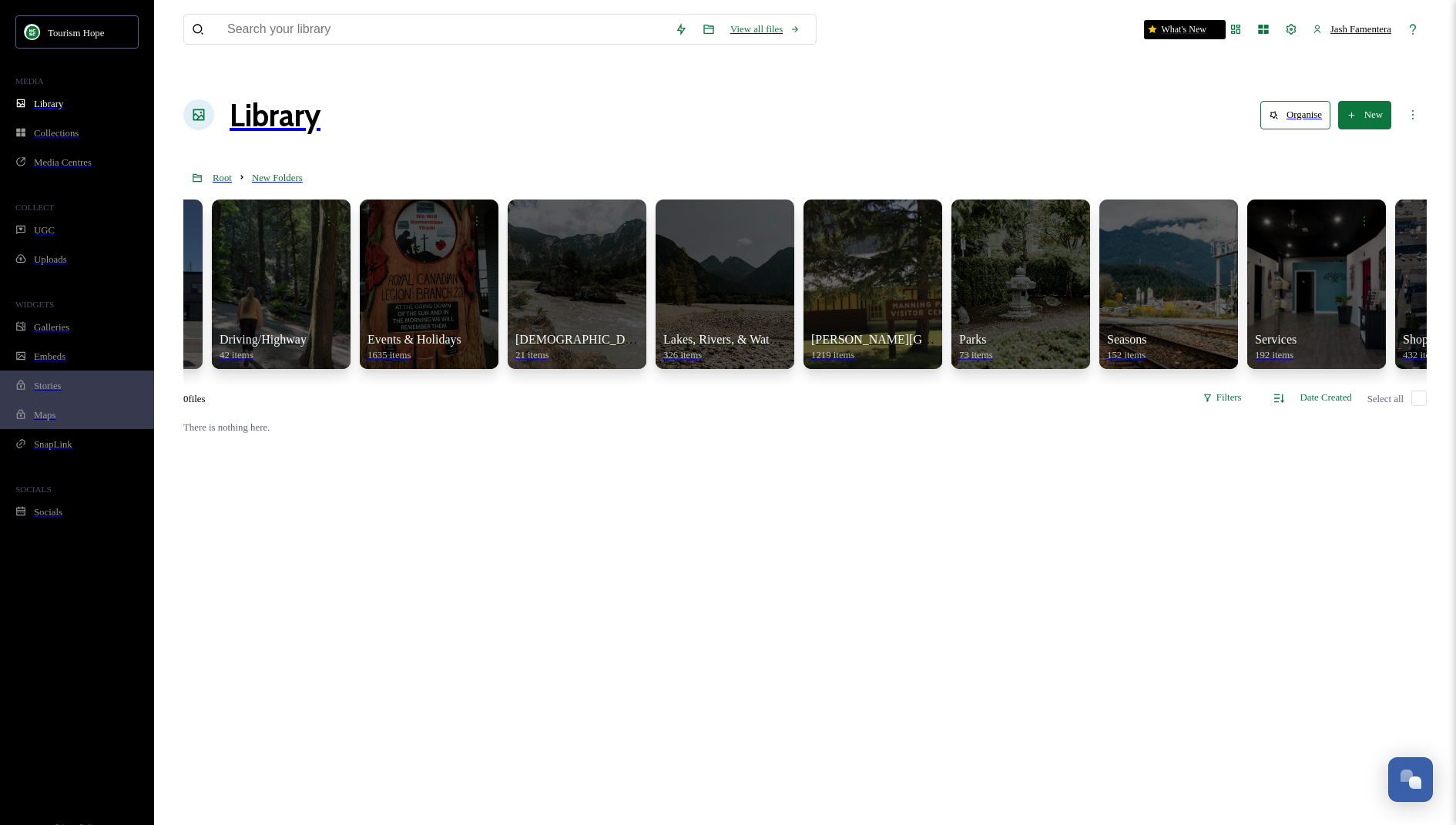
scroll to position [0, 1176]
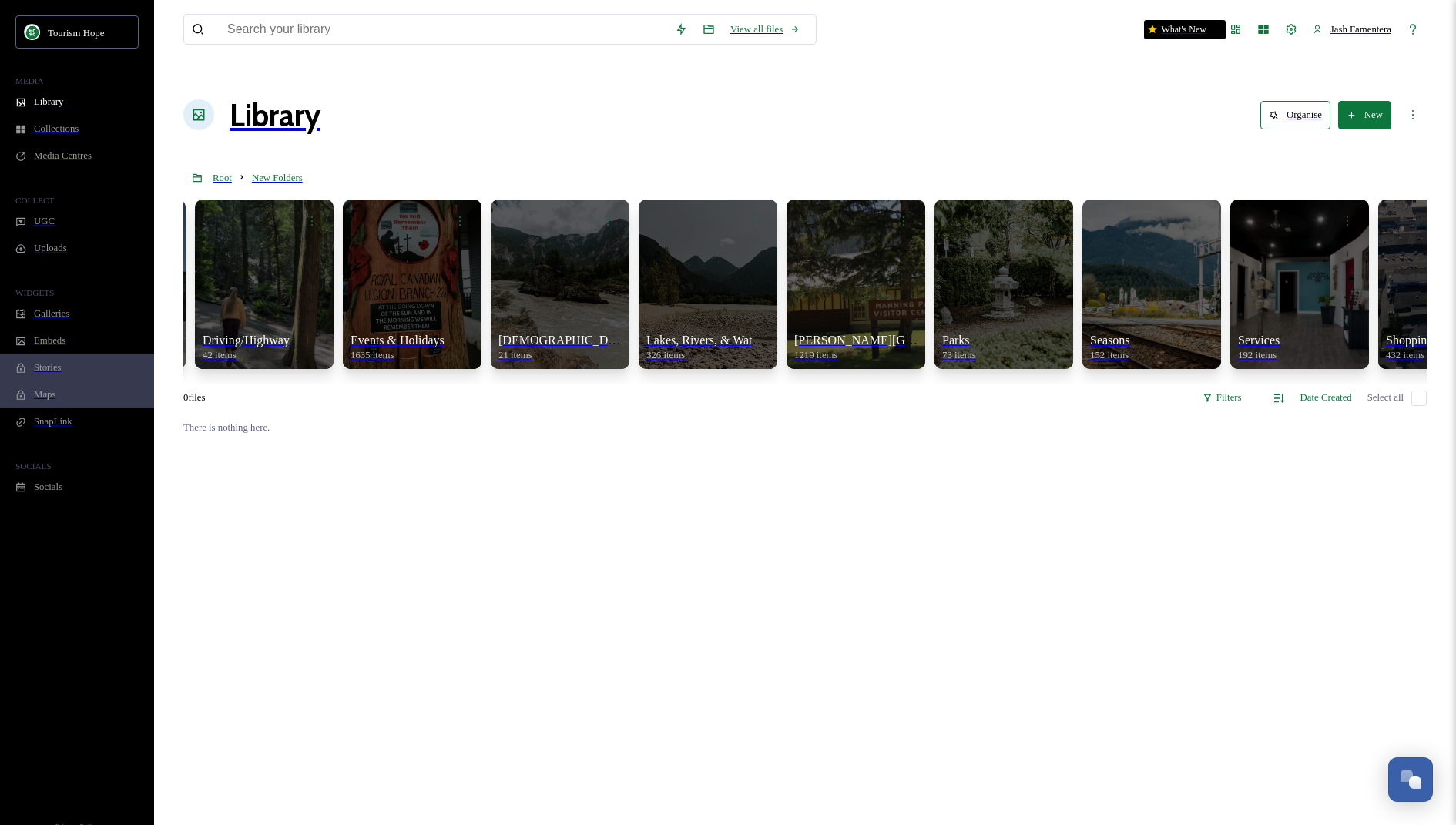
click at [3, 6] on div "Tourism Hope MEDIA Library Collections Media Centres COLLECT UGC Uploads WIDGET…" at bounding box center [77, 420] width 154 height 840
click at [97, 111] on div "Library" at bounding box center [77, 102] width 154 height 27
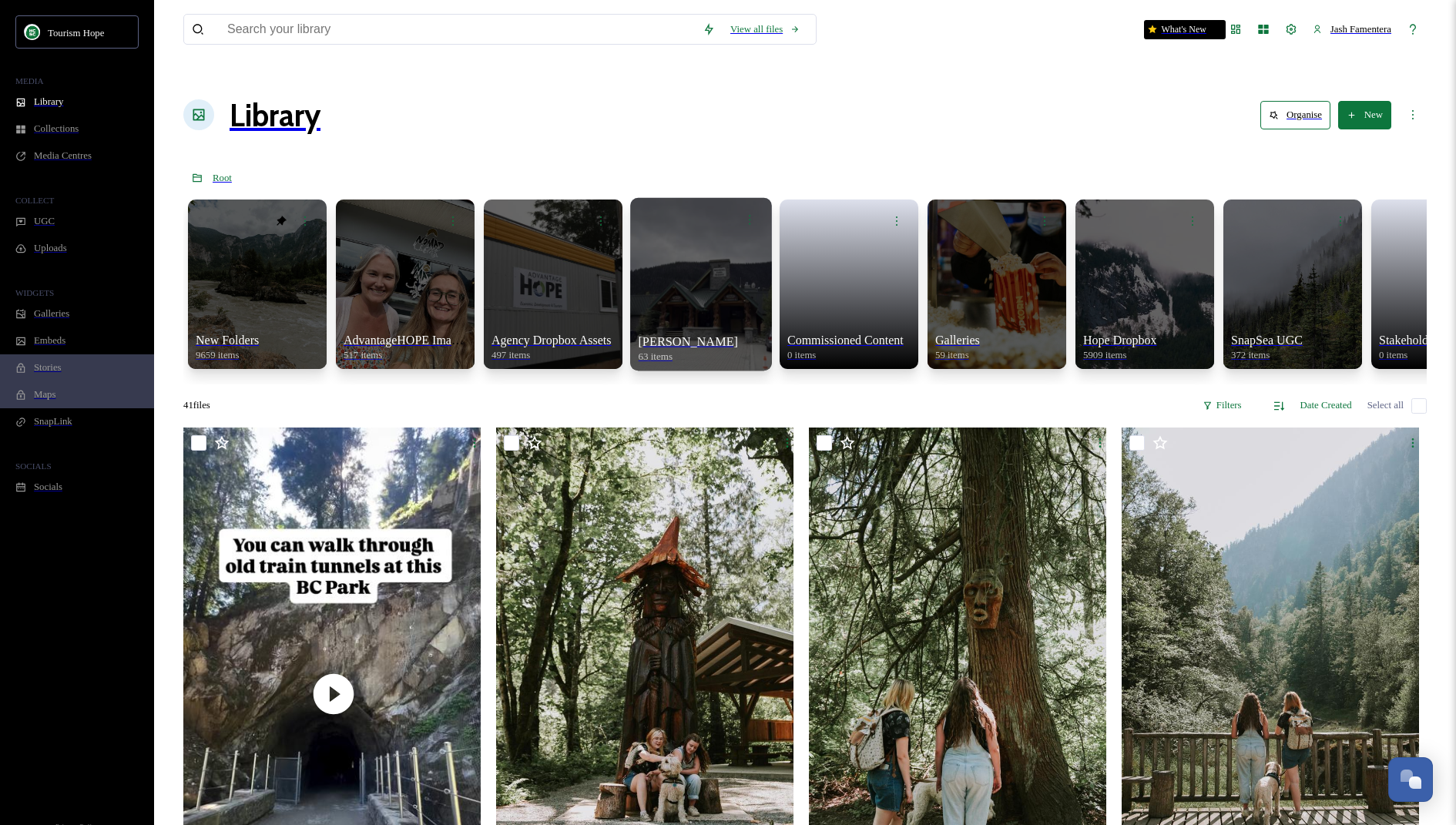
click at [672, 207] on div at bounding box center [701, 284] width 141 height 172
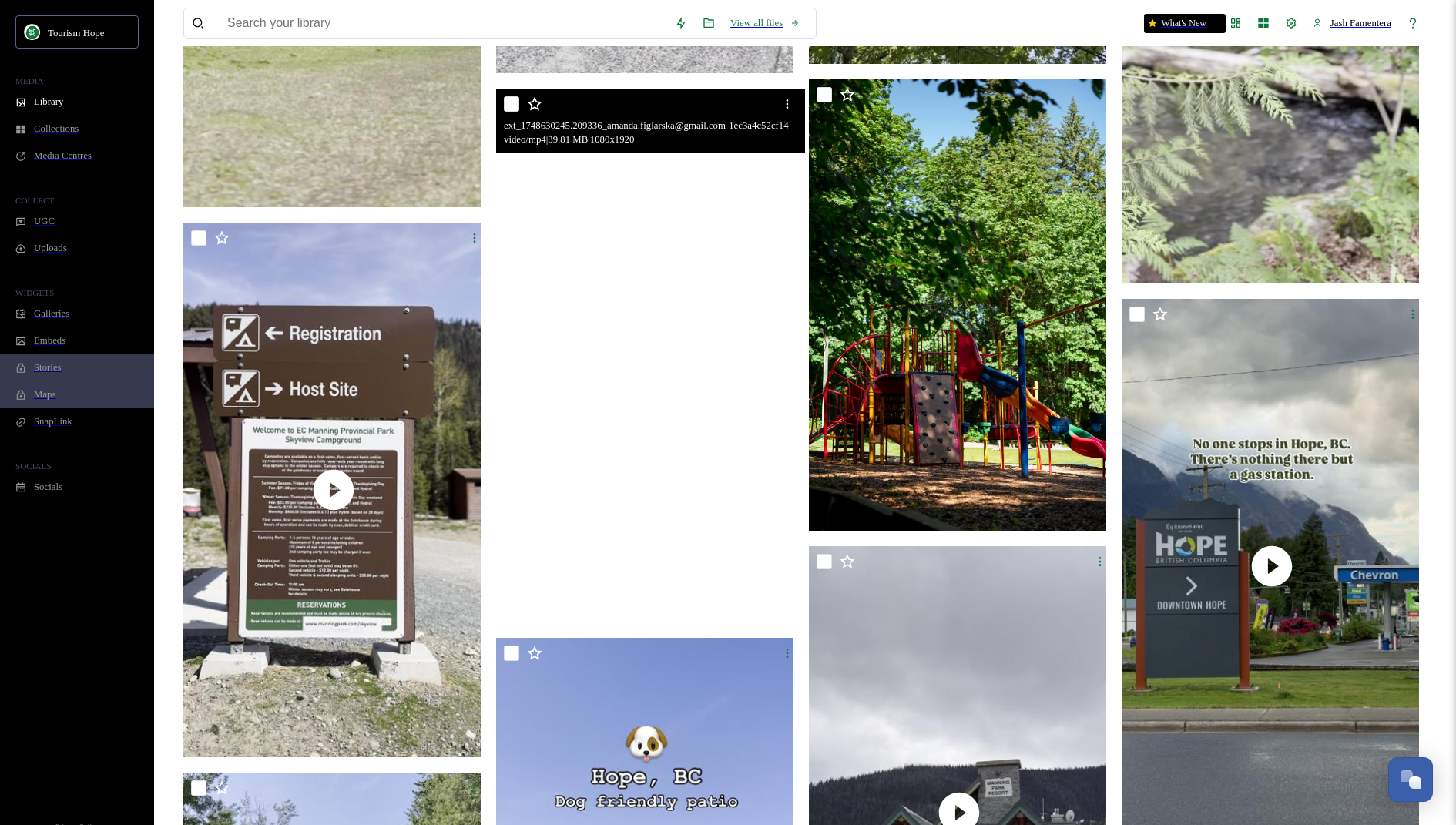
scroll to position [6500, 0]
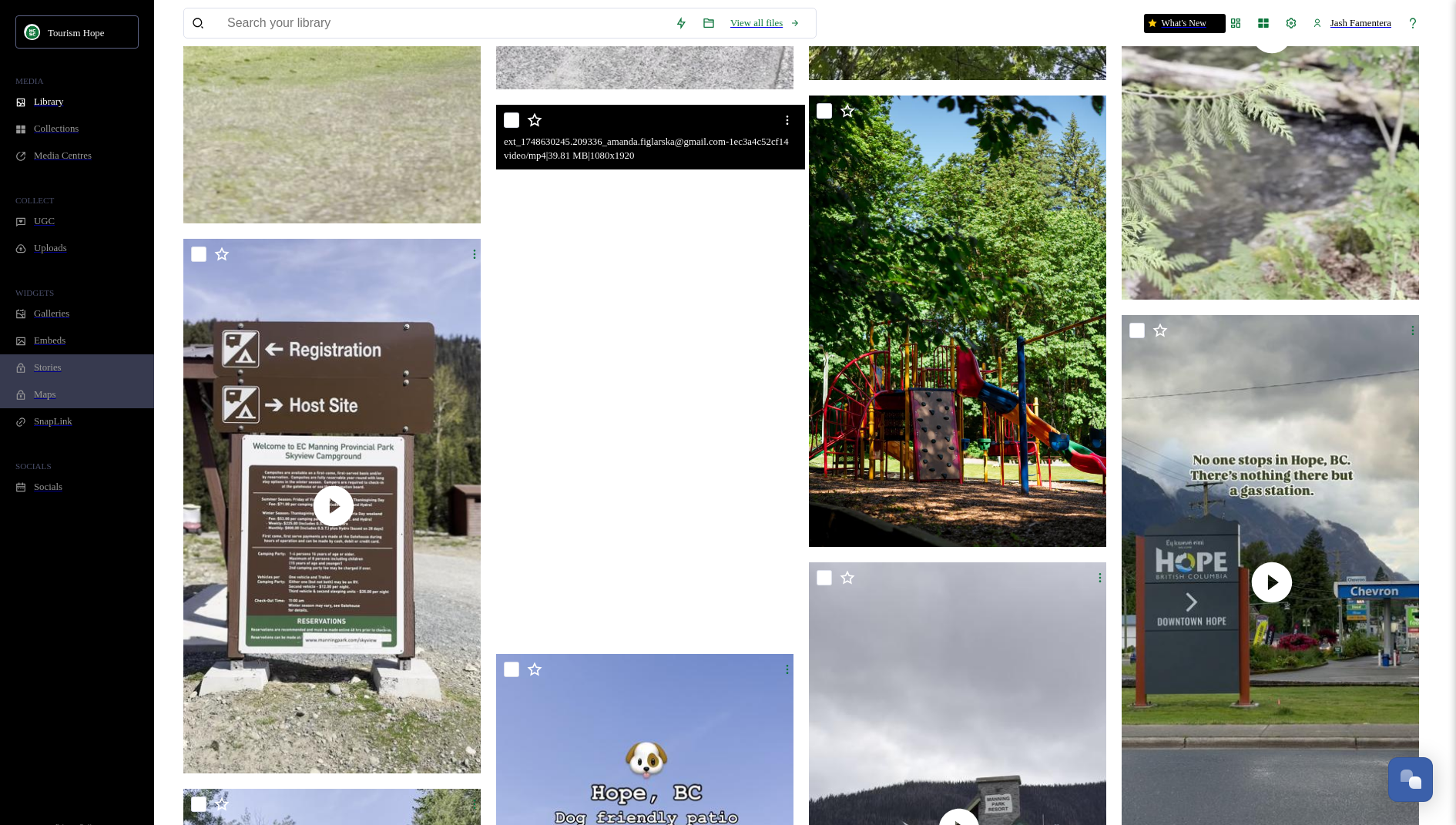
click at [699, 493] on video "ext_1748630245.209336_amanda.figlarska@gmail.com-1ec3a4c52cf14bd8b33511e0343767…" at bounding box center [647, 371] width 301 height 534
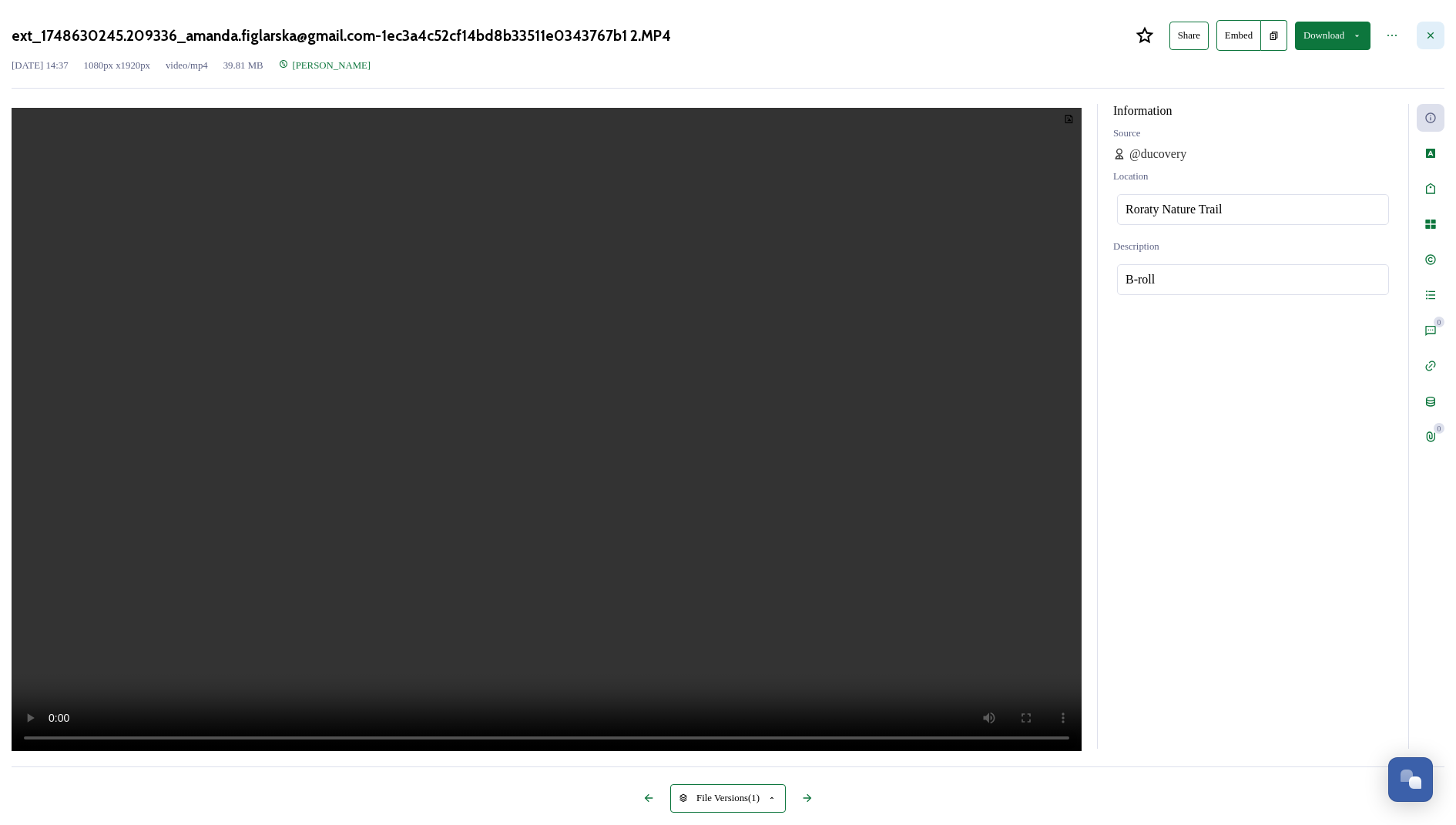
click at [1424, 41] on icon at bounding box center [1430, 35] width 12 height 12
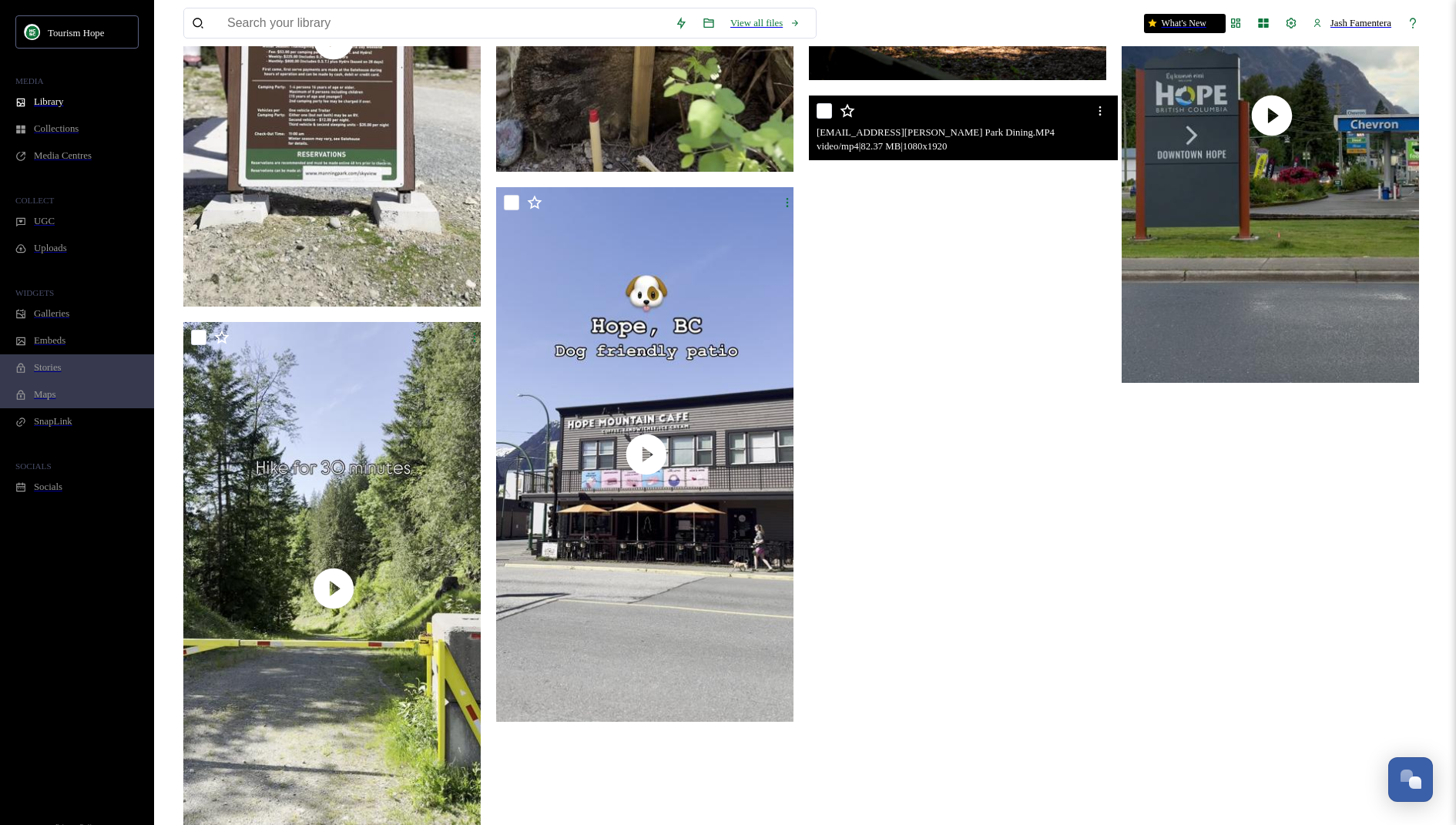
scroll to position [6952, 0]
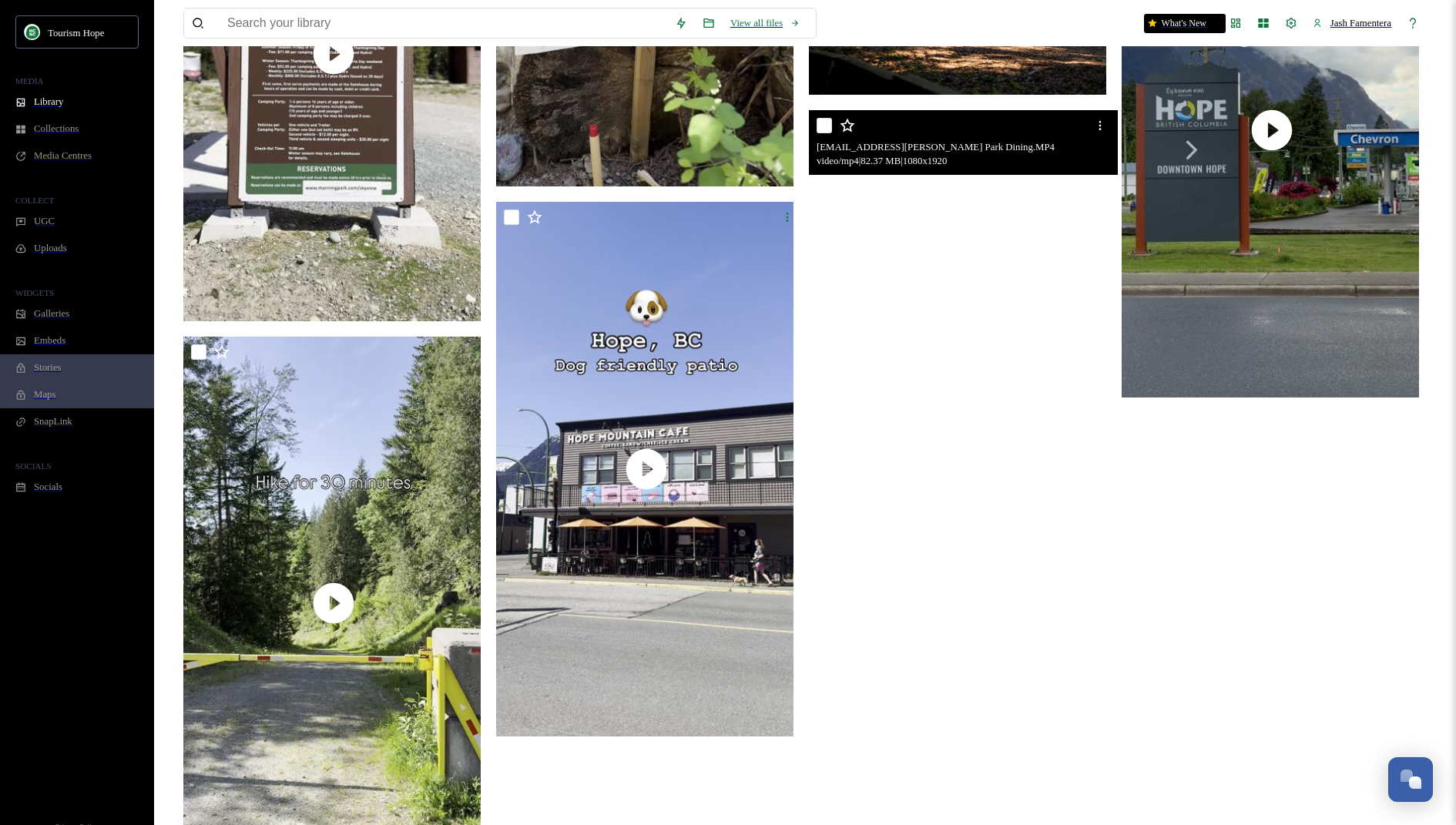
click at [959, 380] on video "ext_1747777515.355771_amanda.figlarska@gmail.com-Manning Park Dining.MP4" at bounding box center [959, 377] width 301 height 534
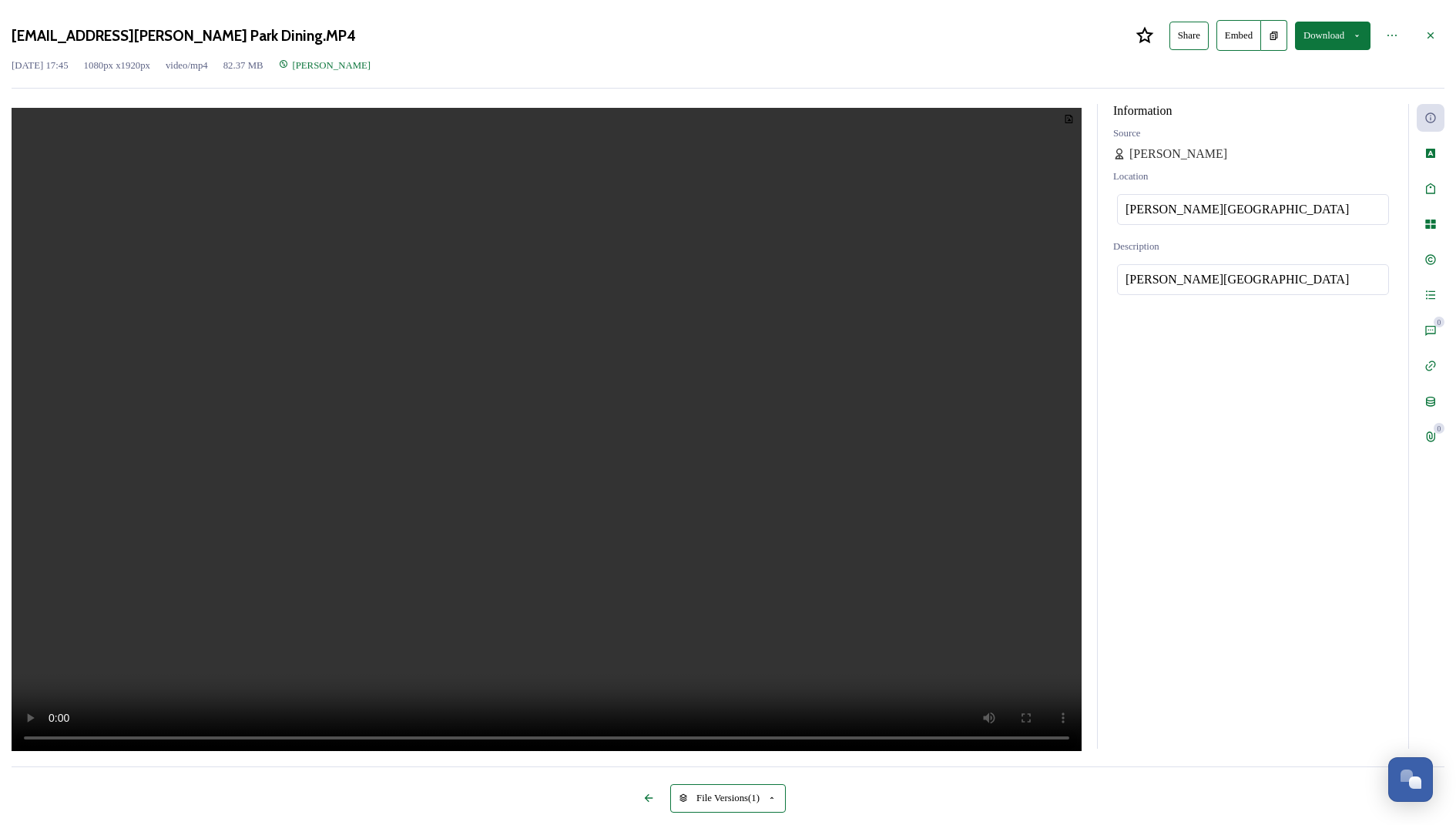
click at [611, 439] on video at bounding box center [546, 432] width 1070 height 647
click at [1424, 41] on icon at bounding box center [1430, 35] width 12 height 12
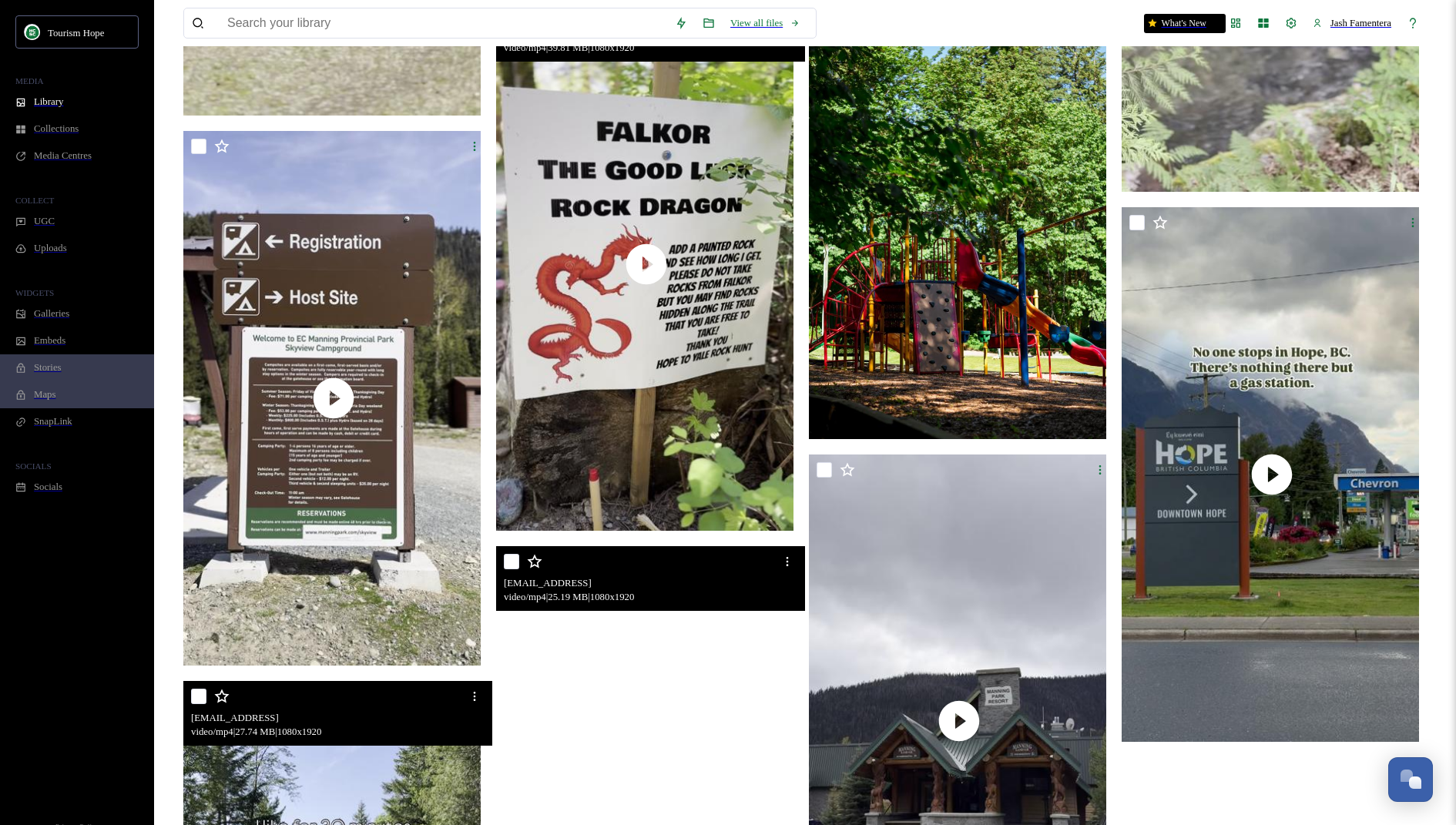
scroll to position [6596, 0]
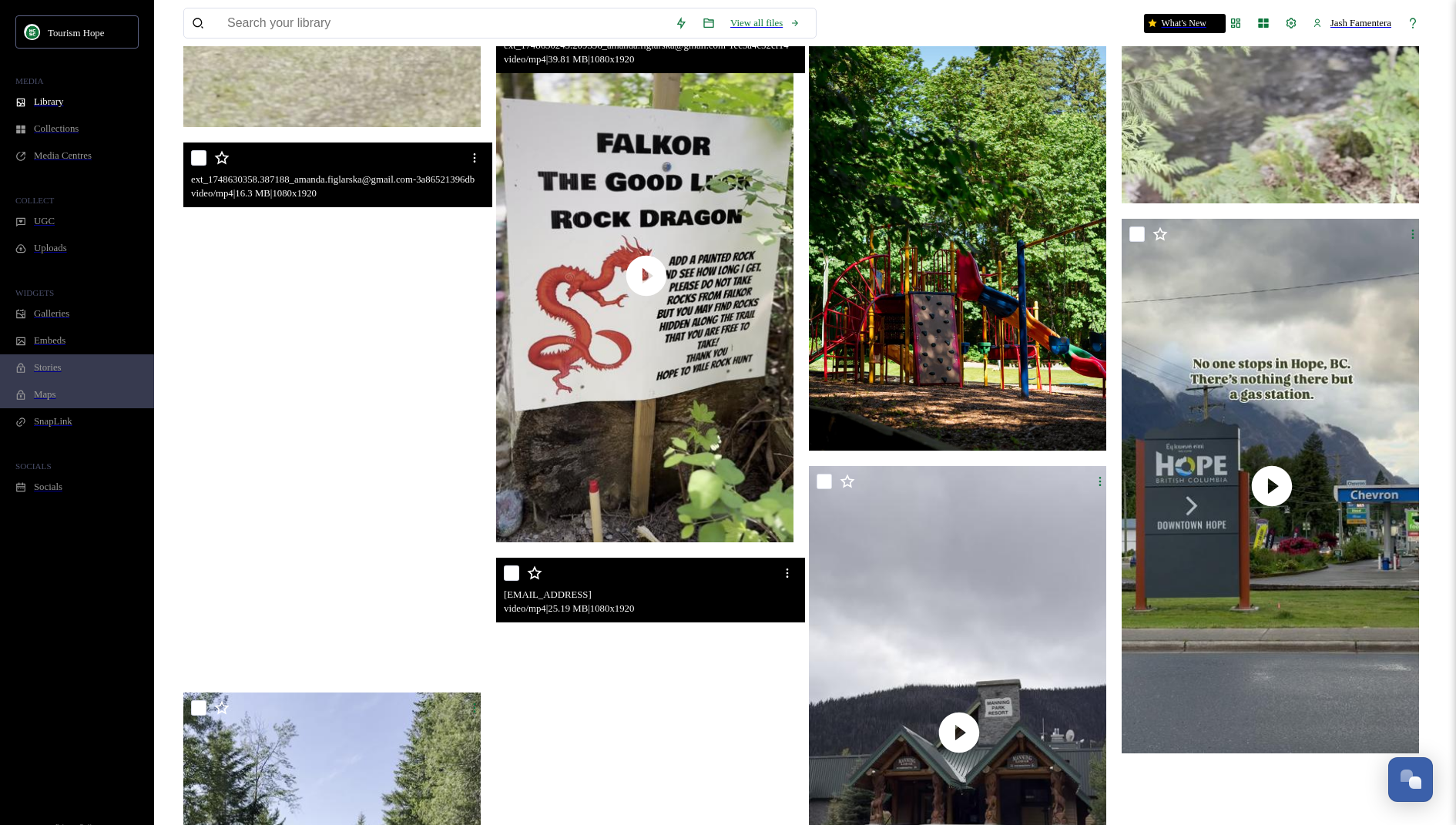
click at [383, 425] on video "ext_1748630358.387188_amanda.figlarska@gmail.com-3a86521396db47b880b0dc233b00d8…" at bounding box center [334, 409] width 301 height 534
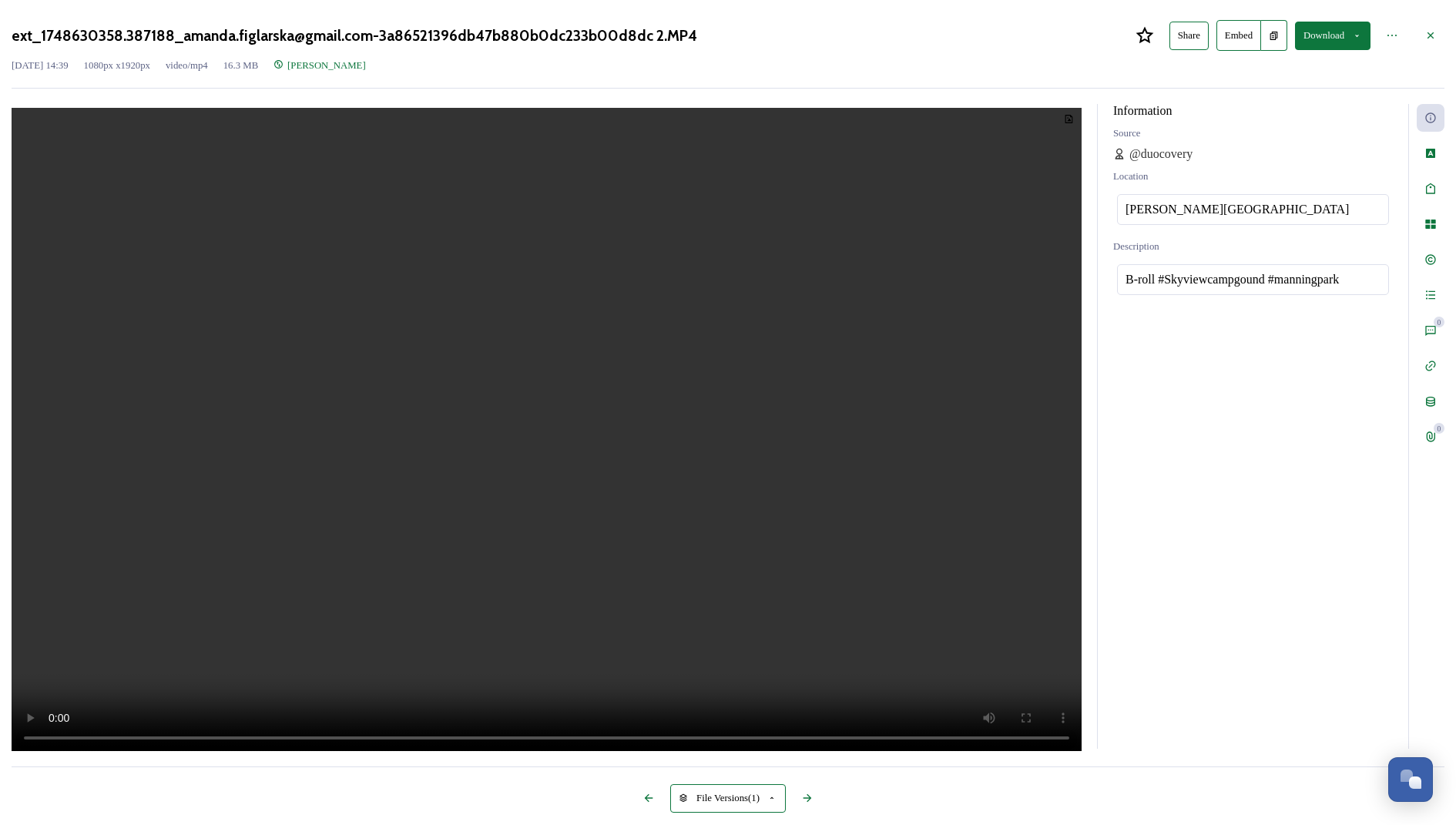
click at [527, 511] on video at bounding box center [546, 432] width 1070 height 647
click at [1416, 50] on div at bounding box center [1430, 36] width 28 height 28
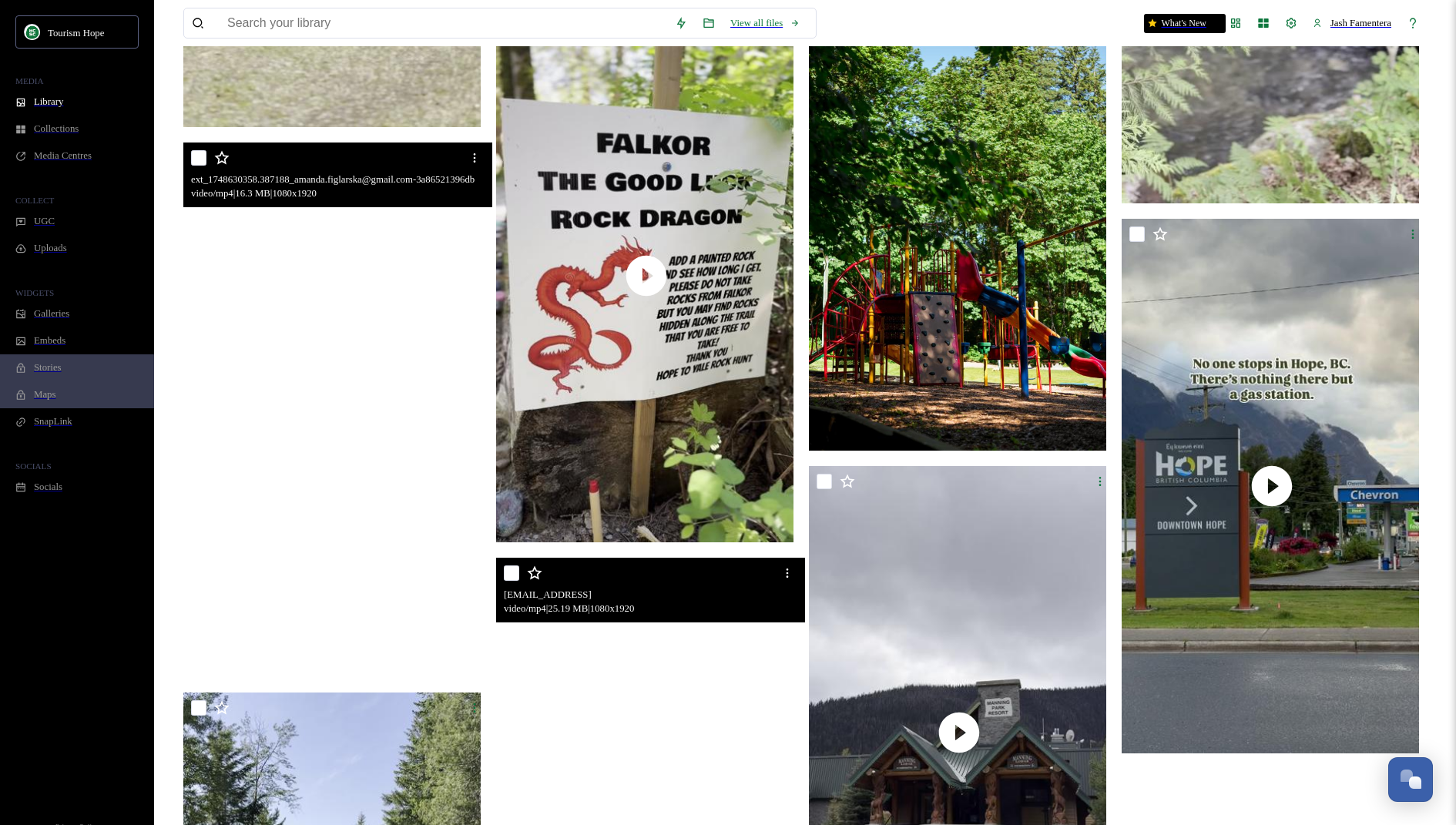
click at [378, 464] on video "ext_1748630358.387188_amanda.figlarska@gmail.com-3a86521396db47b880b0dc233b00d8…" at bounding box center [334, 409] width 301 height 534
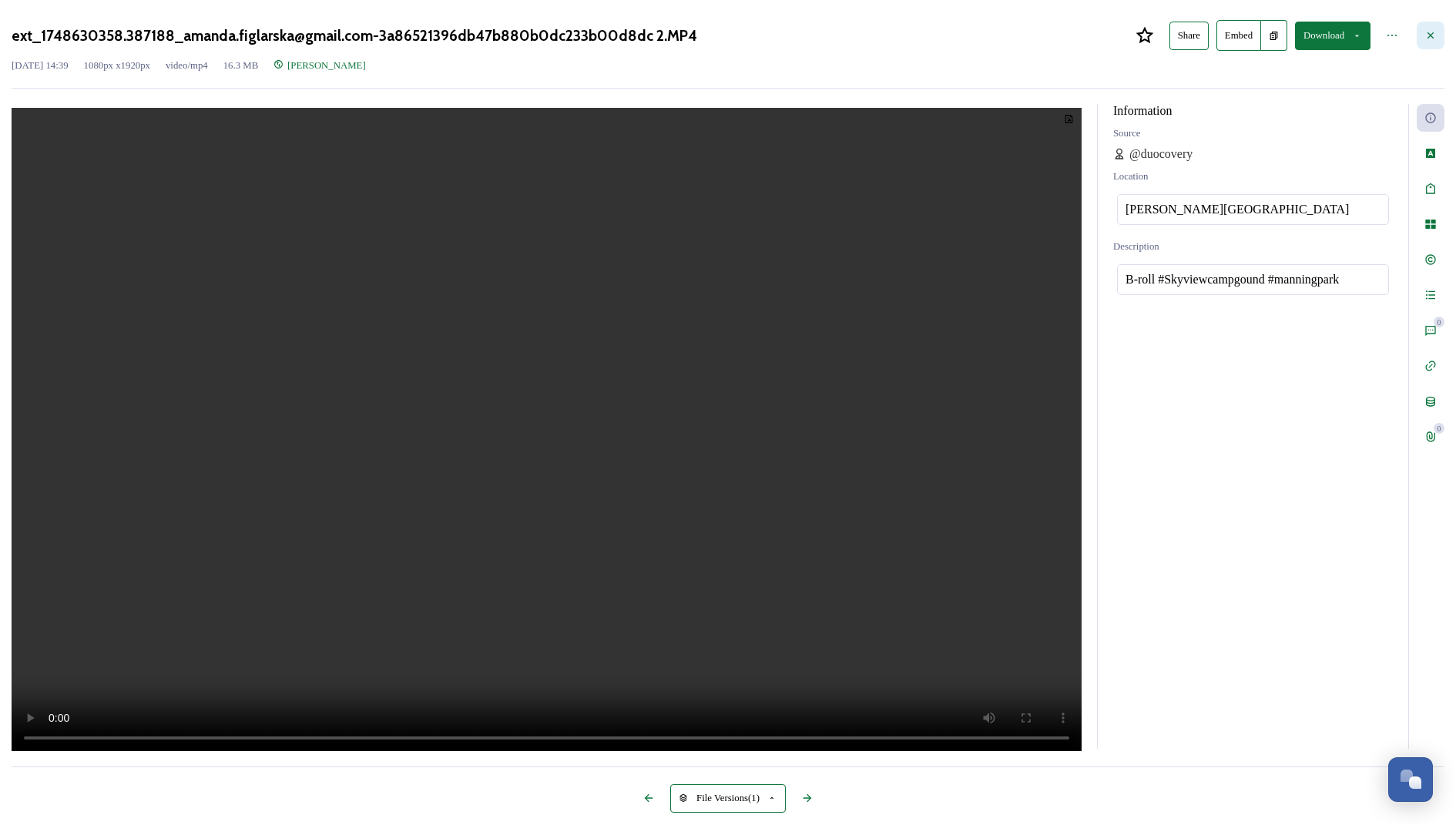
click at [1424, 37] on icon at bounding box center [1430, 35] width 12 height 12
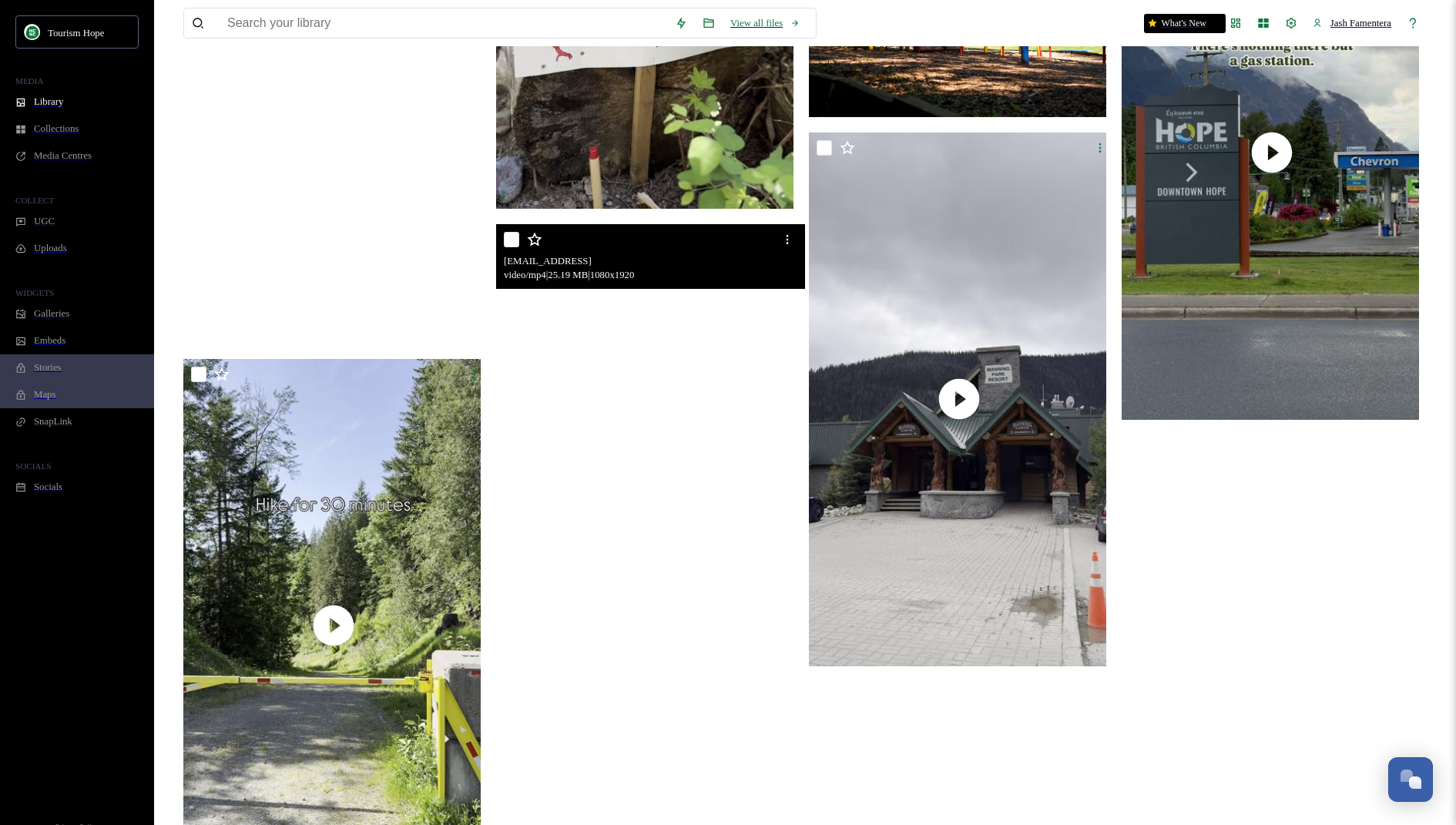
scroll to position [6991, 0]
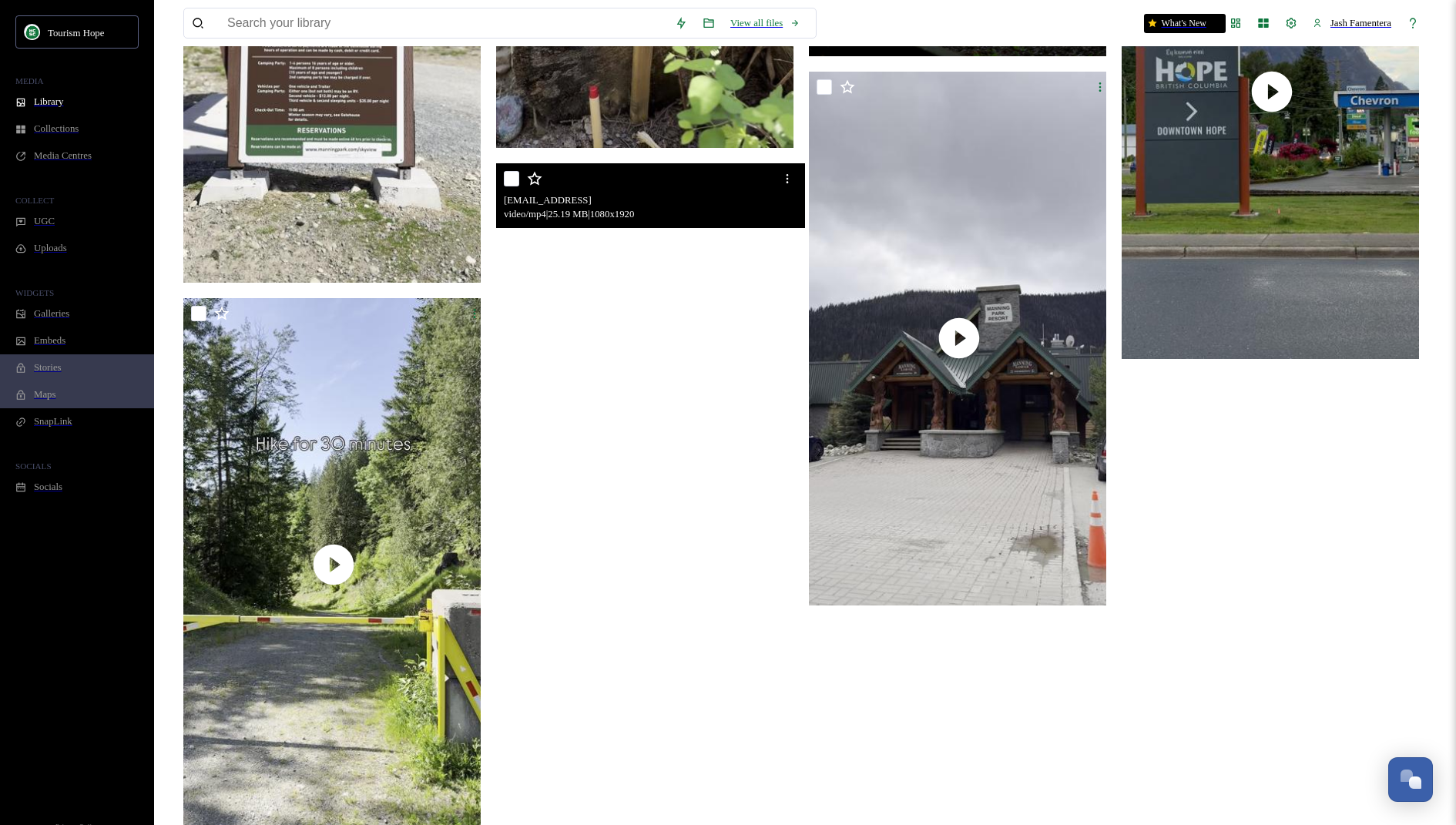
click at [671, 402] on video "ext_1747941068.855307_Amanda.figlarska@gmail.com-8b67e030da4b447f94670ce62cead3…" at bounding box center [647, 430] width 301 height 534
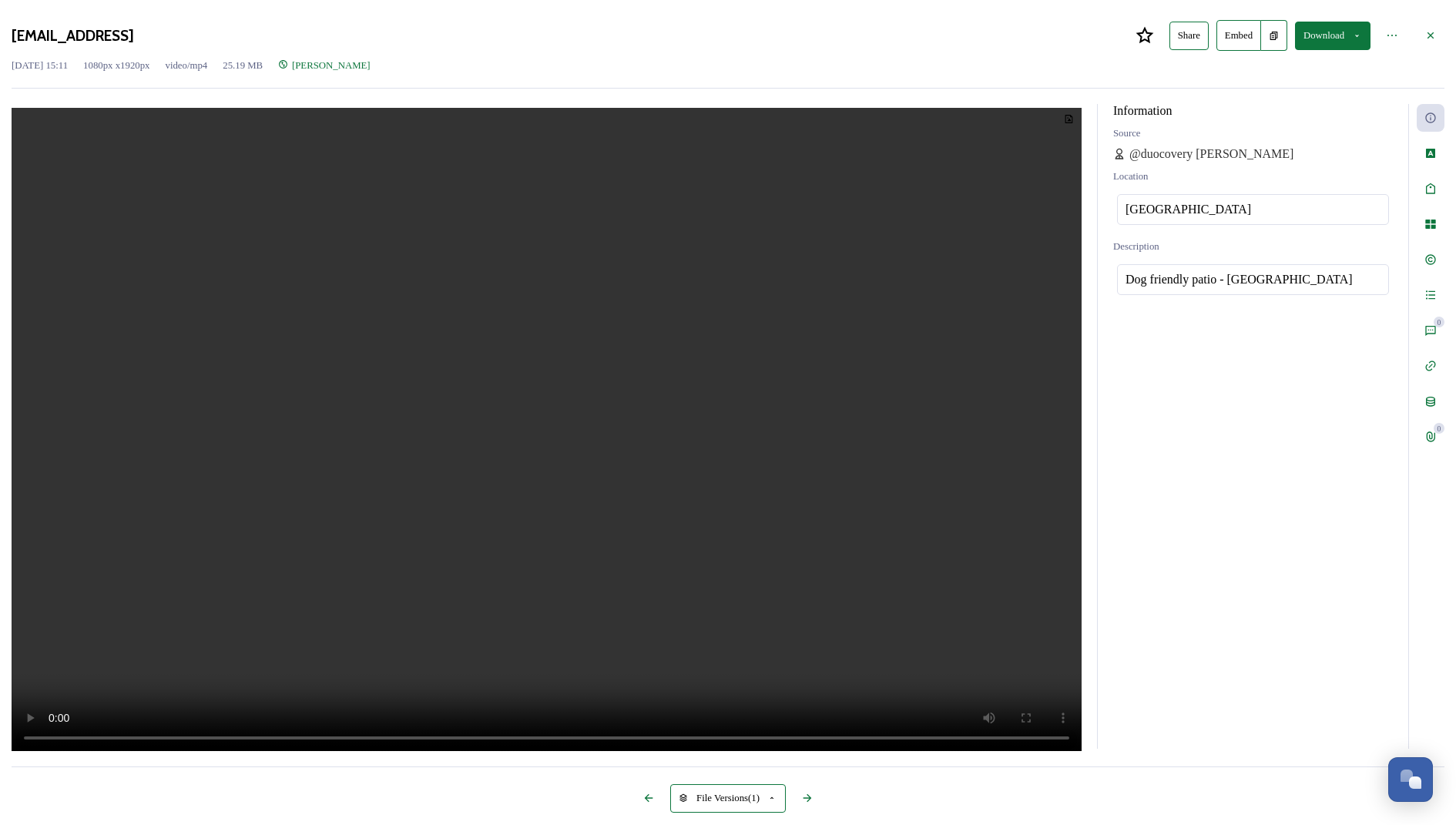
click at [399, 546] on video at bounding box center [546, 432] width 1070 height 647
click at [587, 334] on video at bounding box center [546, 432] width 1070 height 647
click at [1424, 41] on icon at bounding box center [1430, 35] width 12 height 12
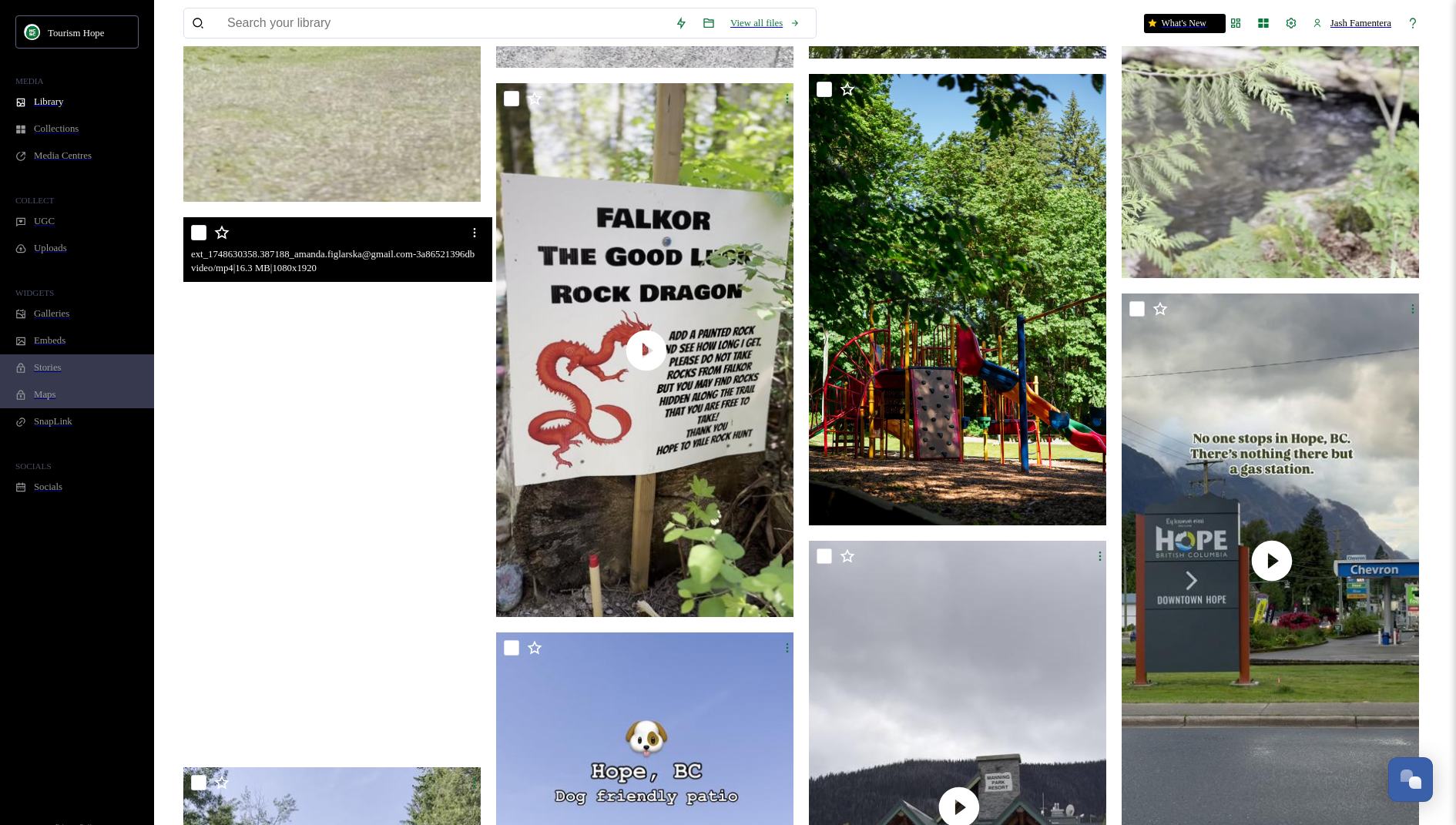
scroll to position [6466, 0]
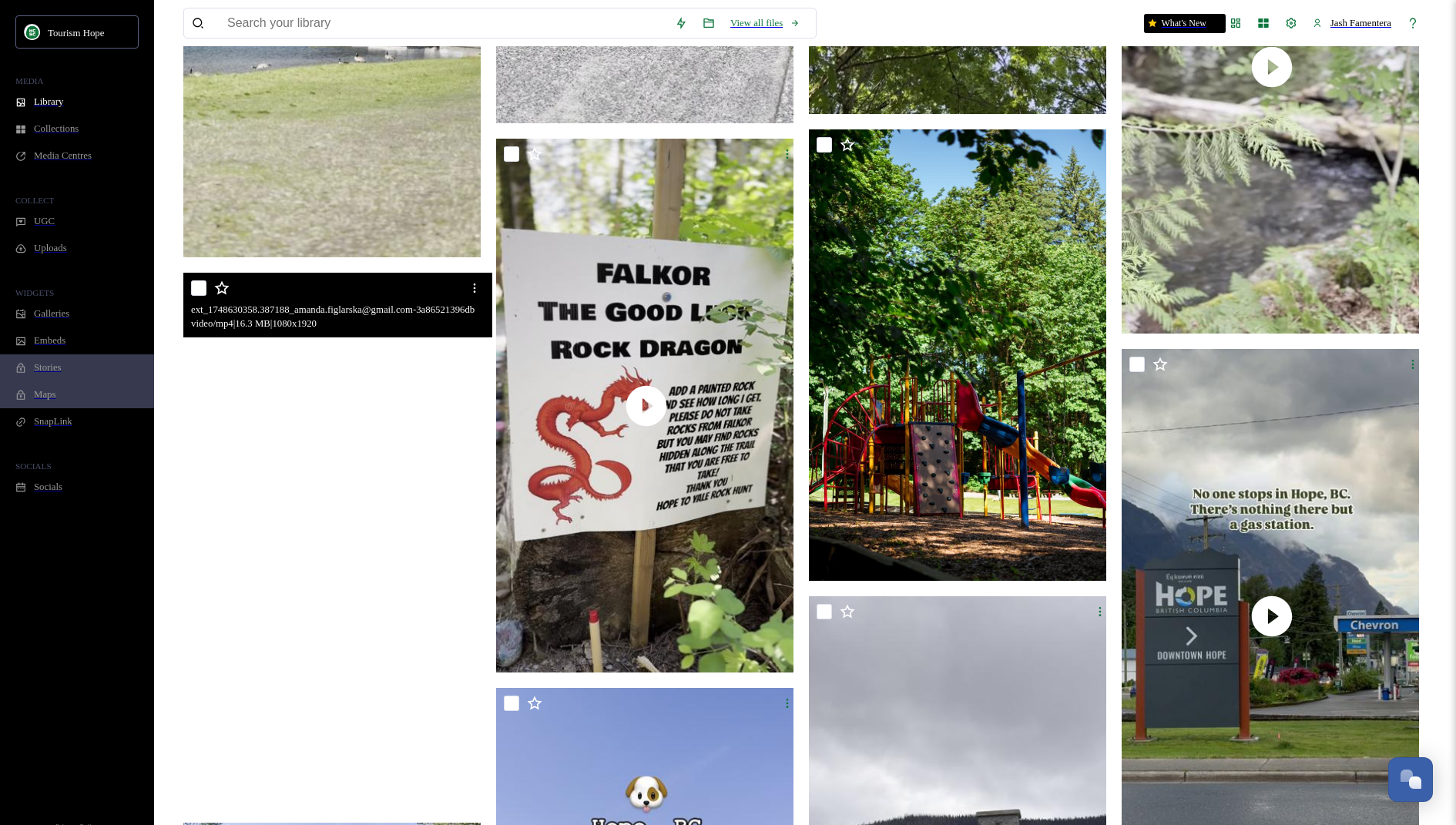
click at [288, 475] on video "ext_1748630358.387188_amanda.figlarska@gmail.com-3a86521396db47b880b0dc233b00d8…" at bounding box center [334, 540] width 301 height 534
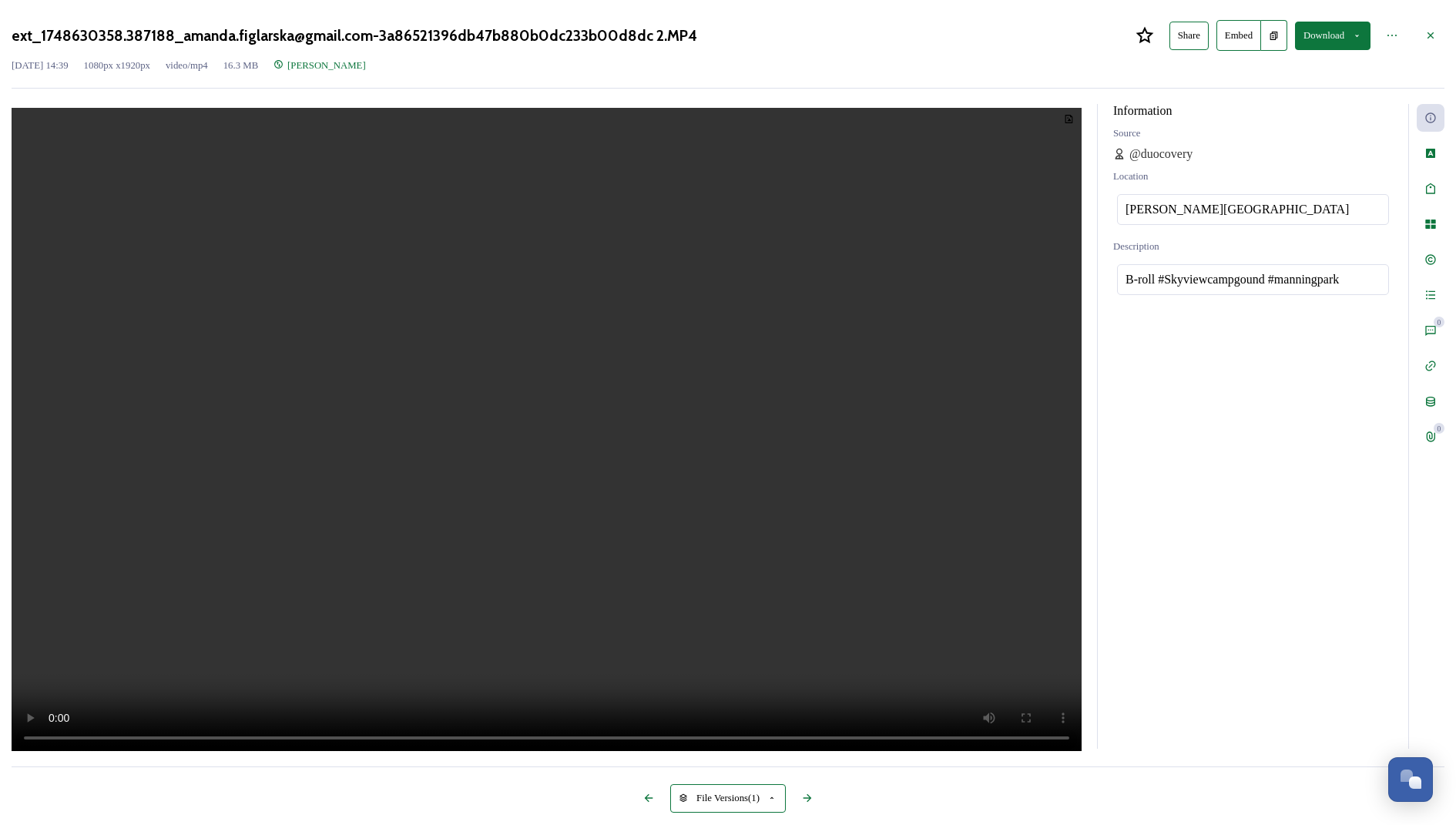
click at [512, 496] on video at bounding box center [546, 432] width 1070 height 647
click at [507, 627] on video at bounding box center [546, 432] width 1070 height 647
click at [1419, 37] on div at bounding box center [1430, 36] width 28 height 28
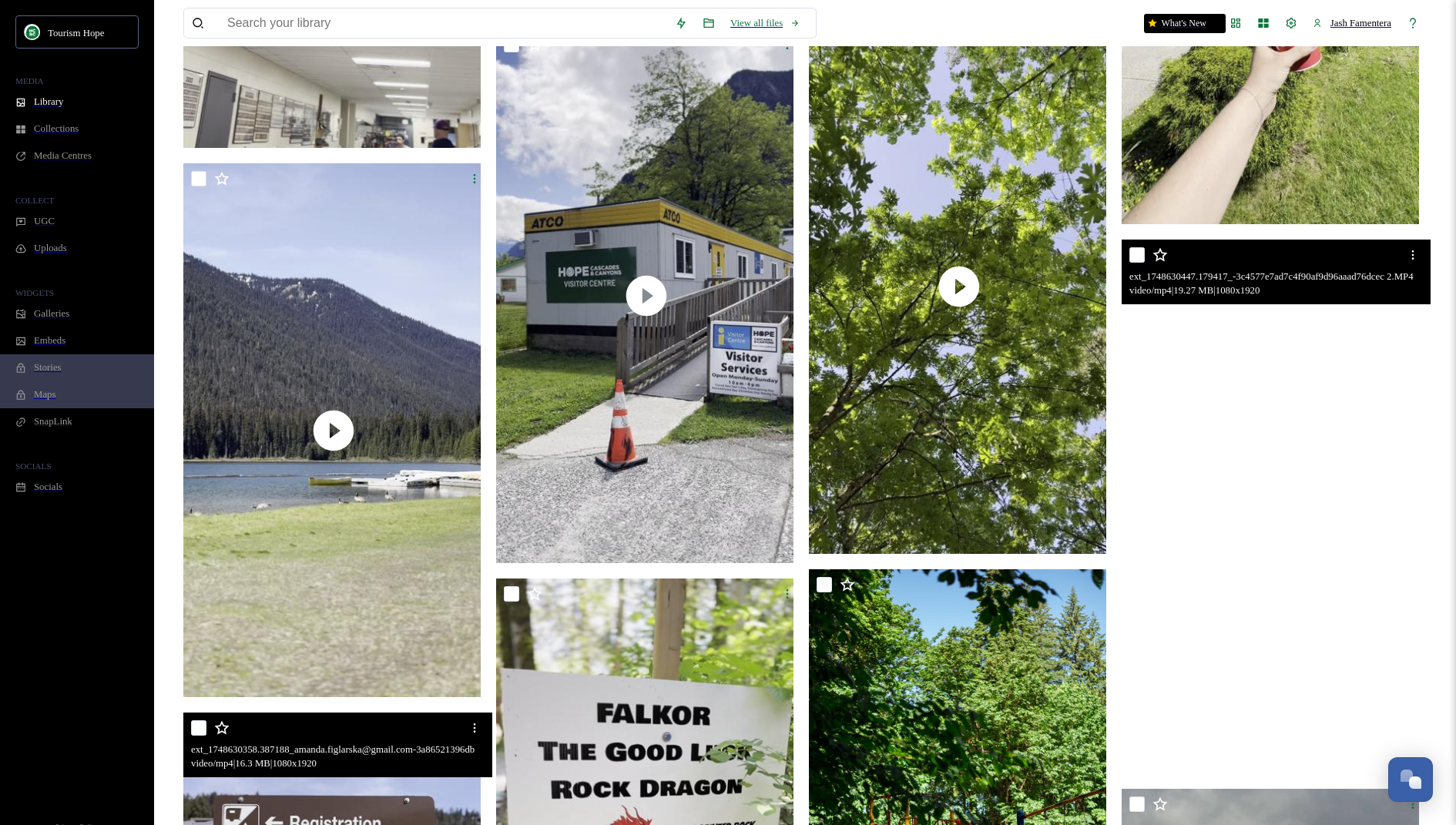
scroll to position [6025, 0]
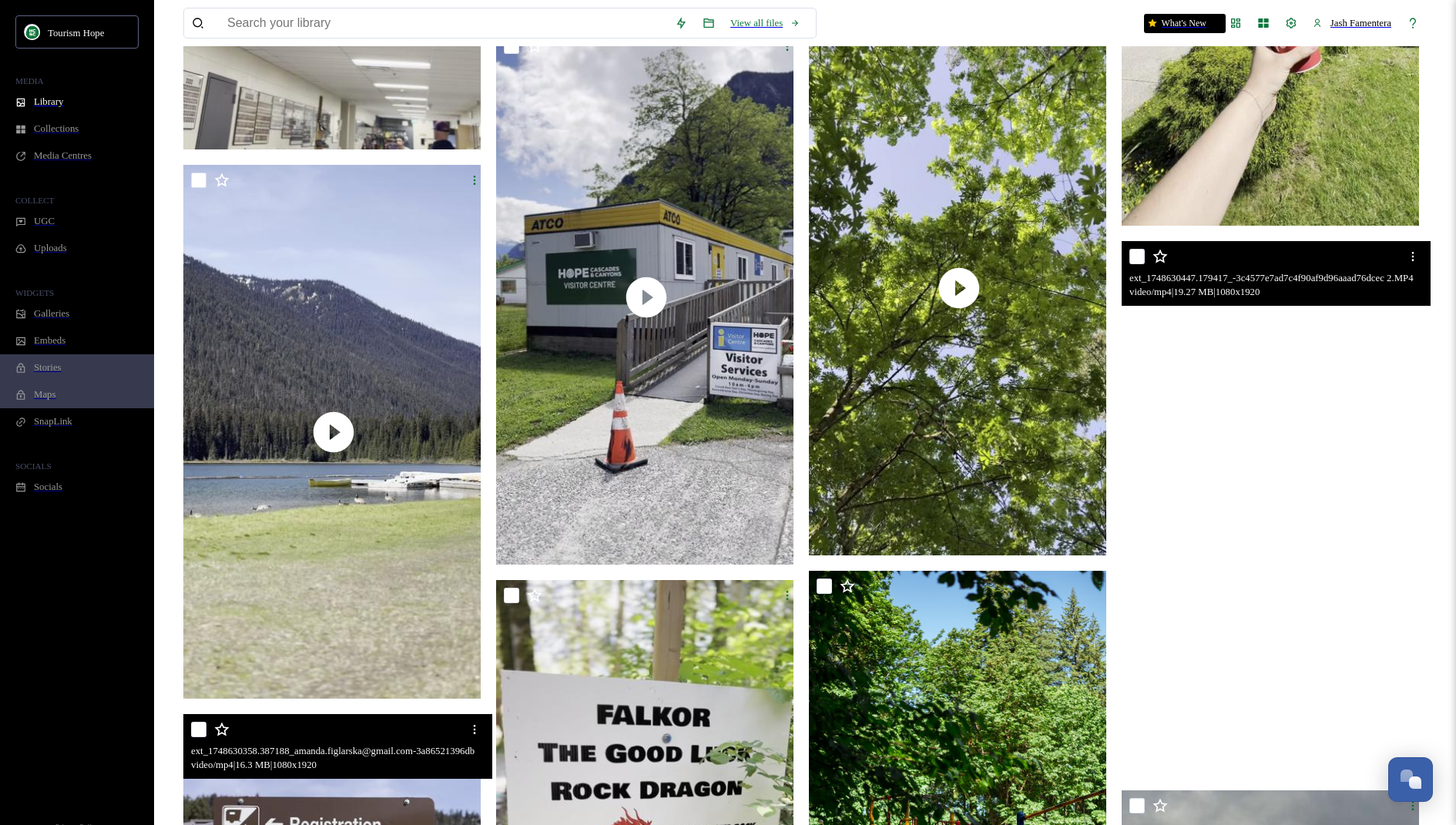
click at [1348, 469] on video "ext_1748630447.179417_-3c4577e7ad7c4f90af9d96aaad76dcec 2.MP4" at bounding box center [1272, 508] width 301 height 534
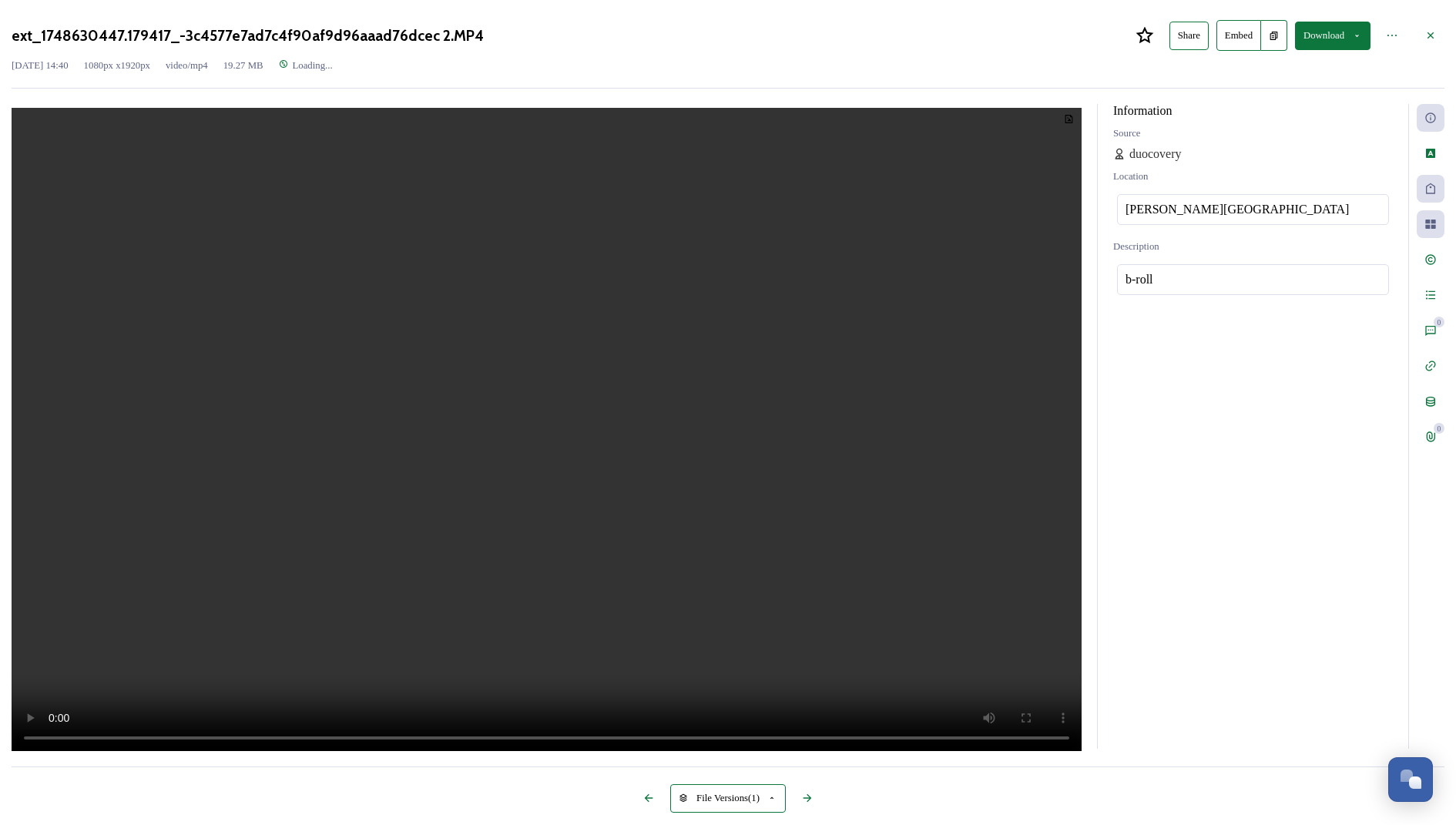
click at [617, 453] on video at bounding box center [546, 432] width 1070 height 647
click at [1310, 50] on button "Download" at bounding box center [1332, 36] width 76 height 28
click at [1281, 74] on span "Download Original (1080 x 1920)" at bounding box center [1294, 68] width 135 height 11
